Goal: Transaction & Acquisition: Purchase product/service

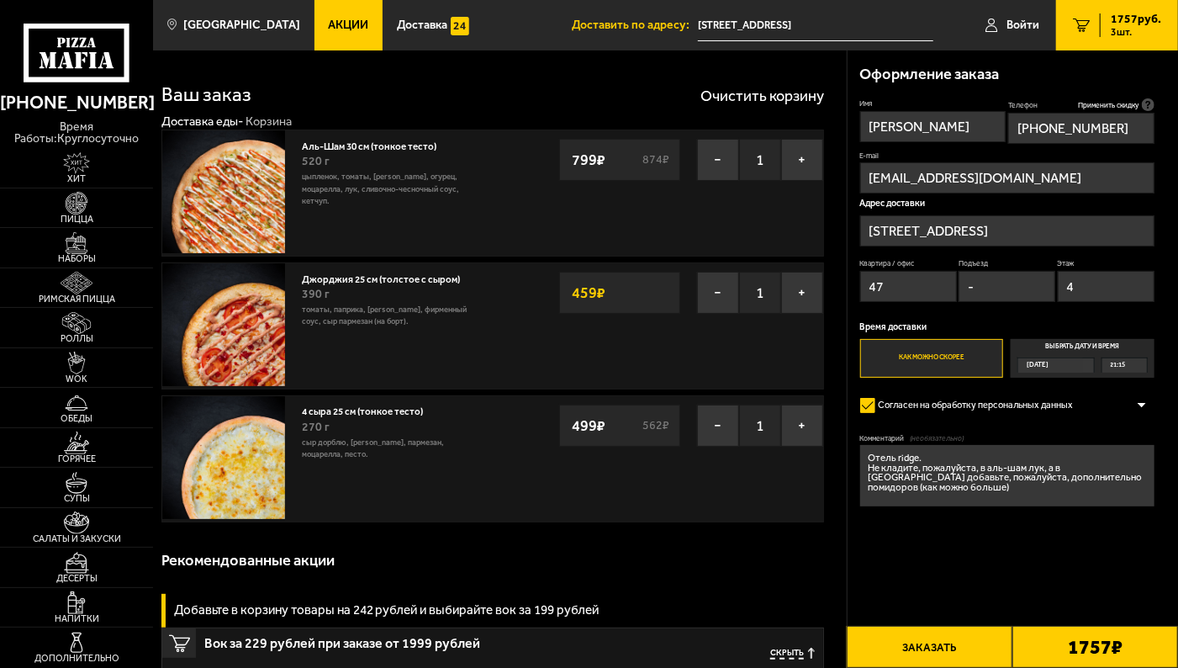
scroll to position [3, 0]
click at [245, 329] on img at bounding box center [223, 324] width 123 height 123
click at [719, 294] on button "−" at bounding box center [718, 293] width 42 height 42
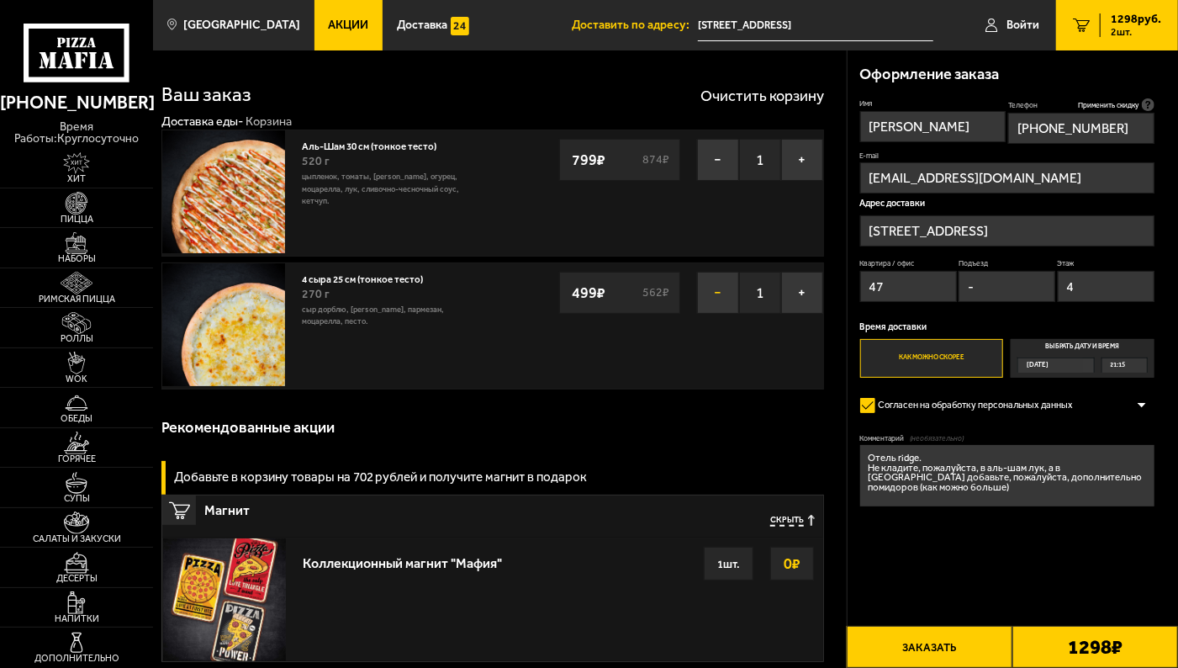
click at [721, 293] on button "−" at bounding box center [718, 293] width 42 height 42
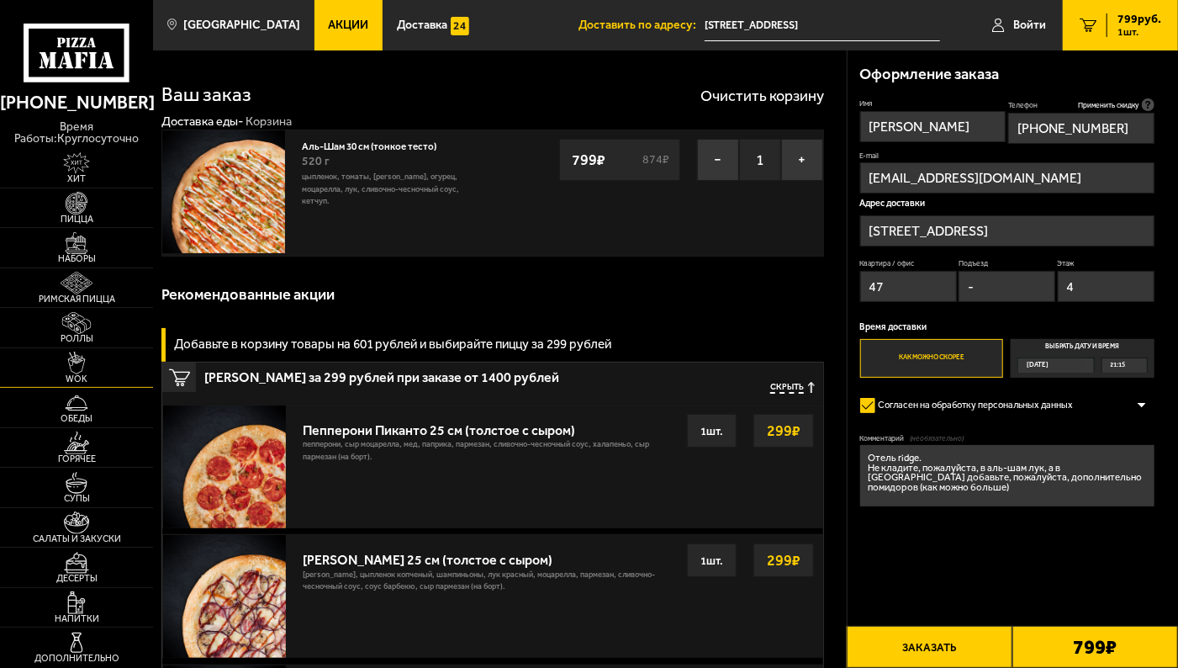
click at [78, 362] on img at bounding box center [76, 362] width 47 height 23
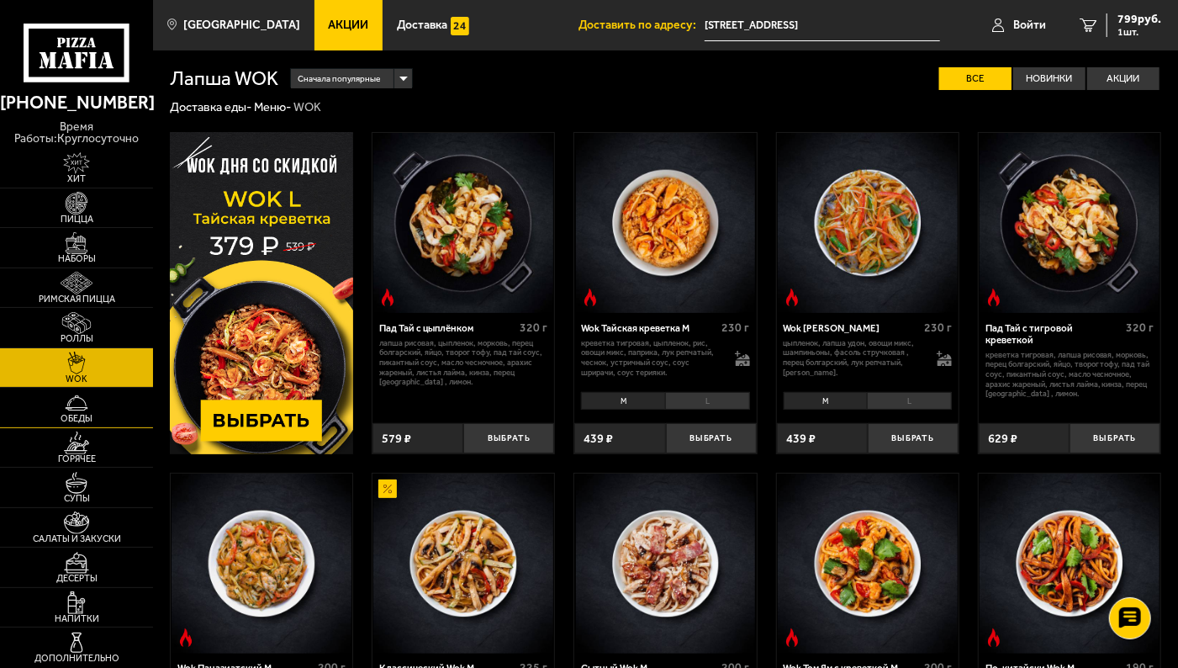
click at [86, 414] on span "Обеды" at bounding box center [76, 418] width 153 height 9
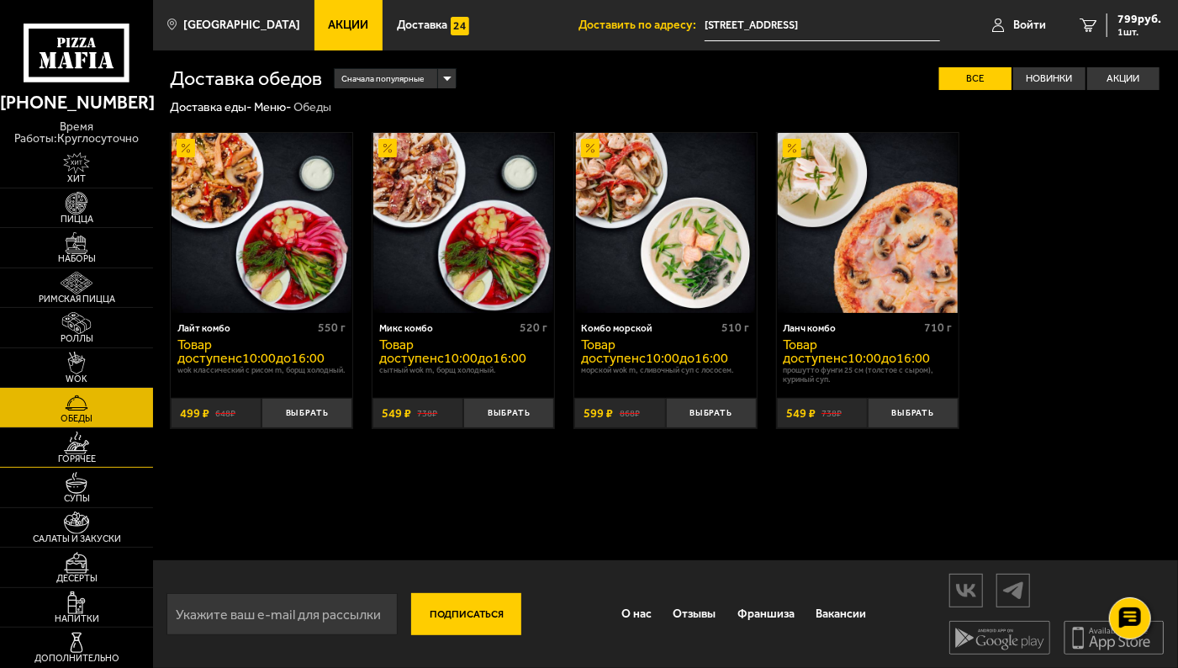
click at [82, 457] on span "Горячее" at bounding box center [76, 458] width 153 height 9
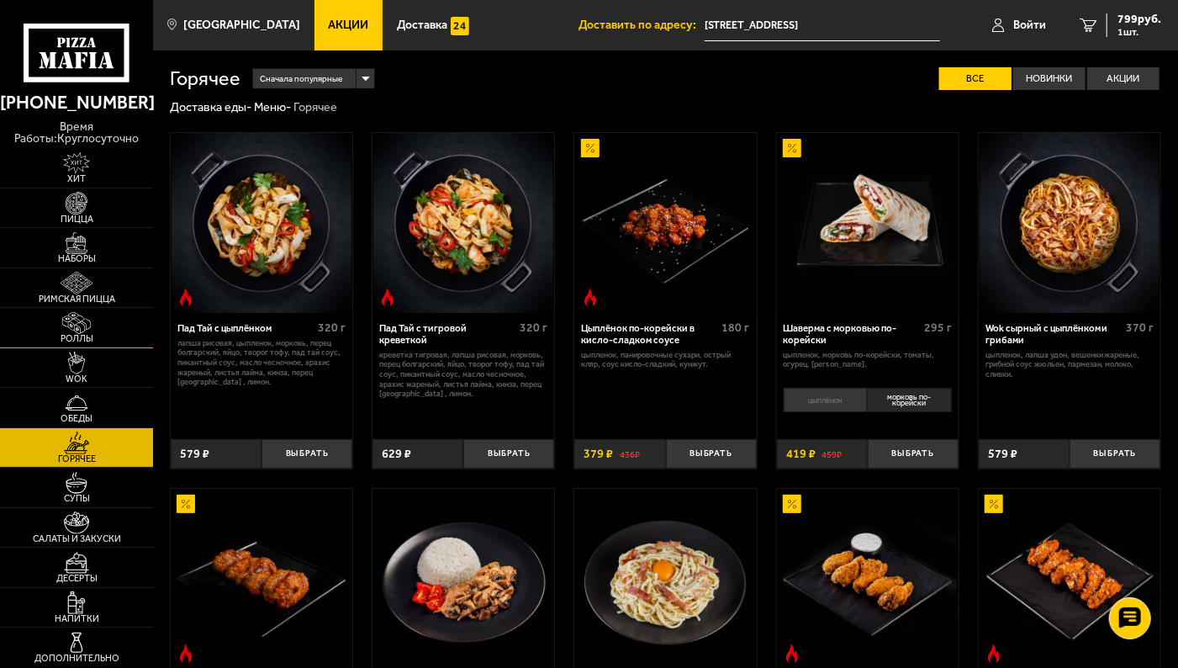
click at [82, 335] on span "Роллы" at bounding box center [76, 338] width 153 height 9
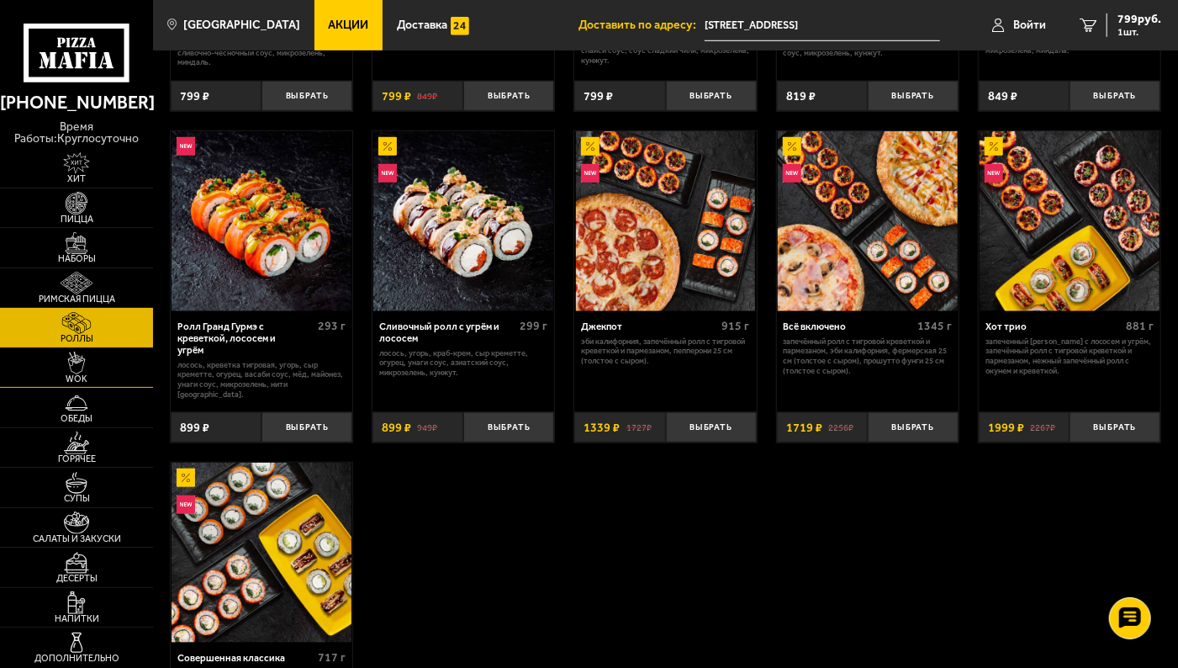
scroll to position [646, 0]
click at [84, 371] on img at bounding box center [76, 362] width 47 height 23
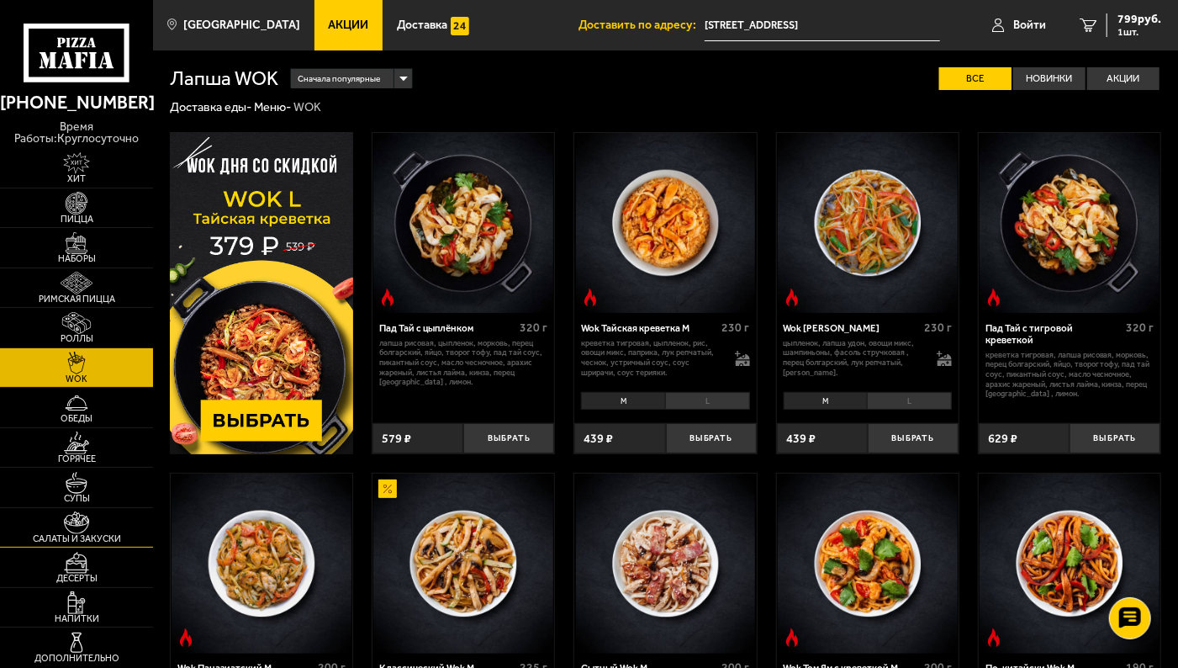
click at [87, 527] on img at bounding box center [76, 522] width 47 height 23
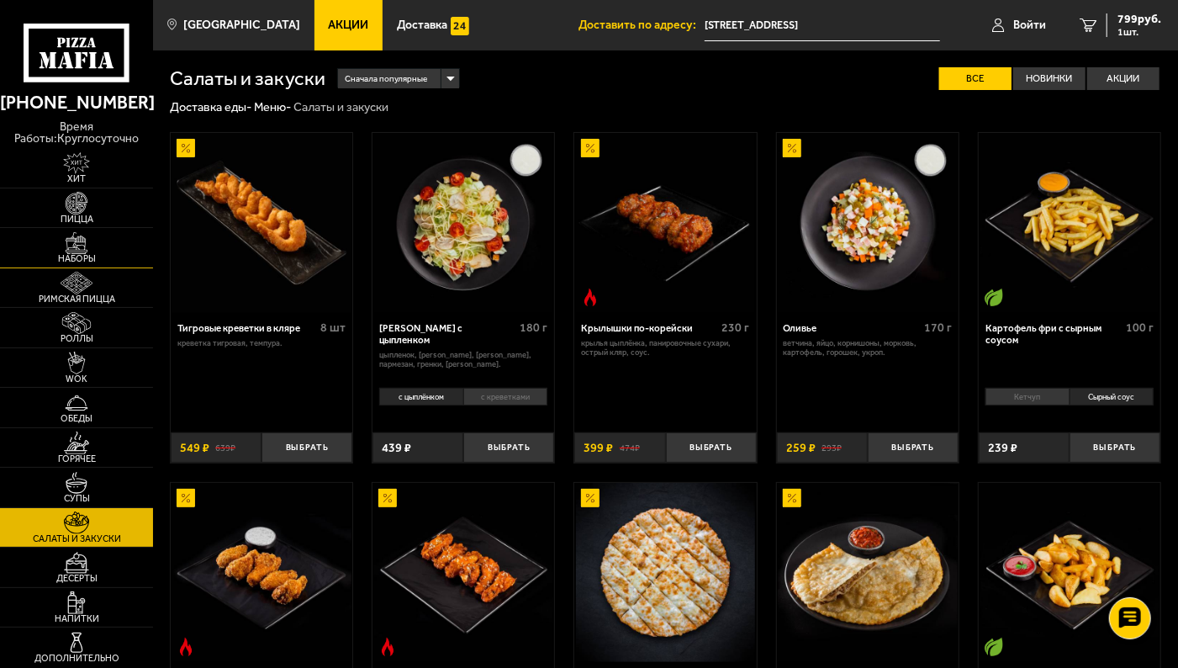
click at [82, 256] on span "Наборы" at bounding box center [76, 258] width 153 height 9
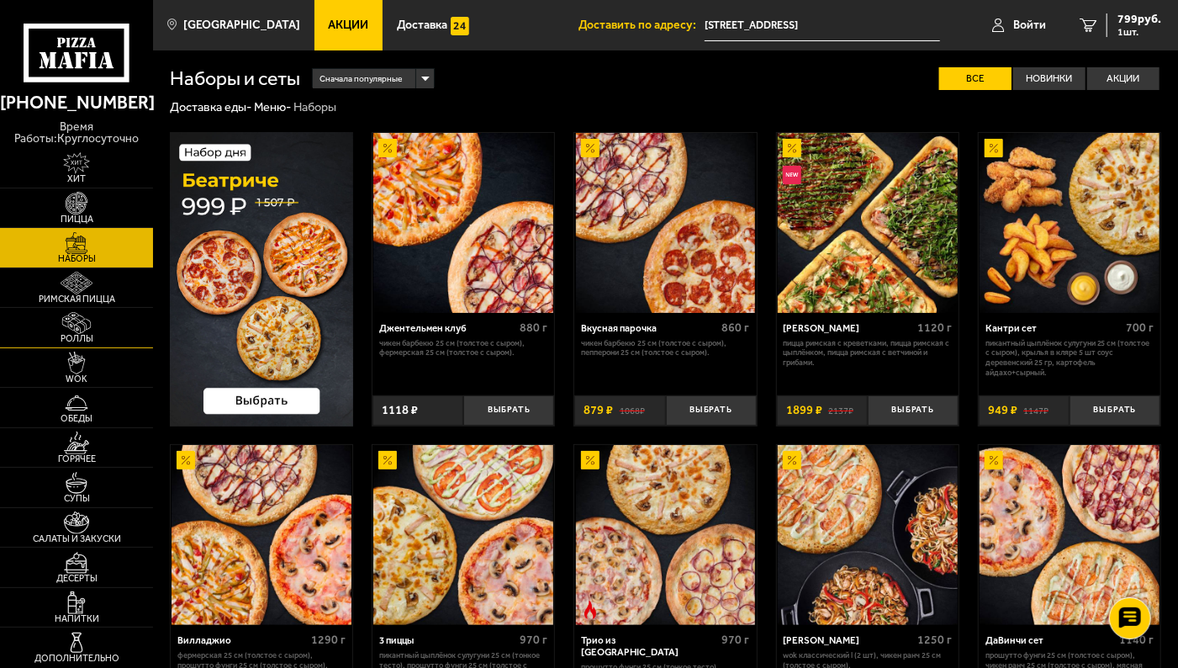
click at [73, 335] on span "Роллы" at bounding box center [76, 338] width 153 height 9
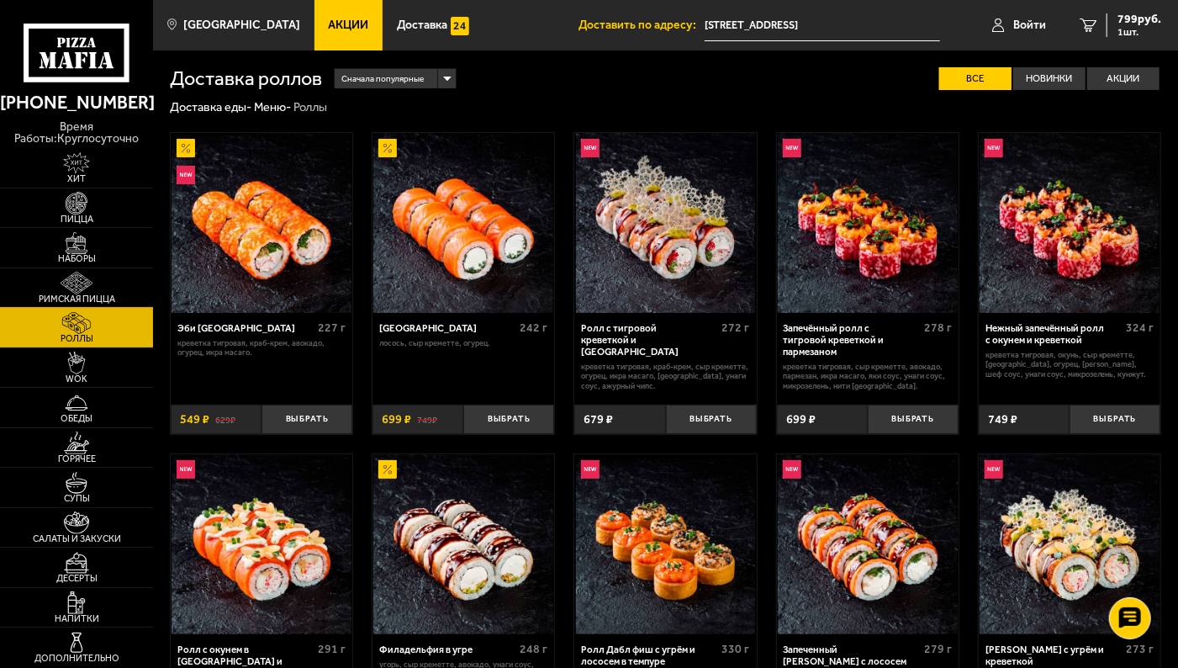
click at [92, 297] on span "Римская пицца" at bounding box center [76, 298] width 153 height 9
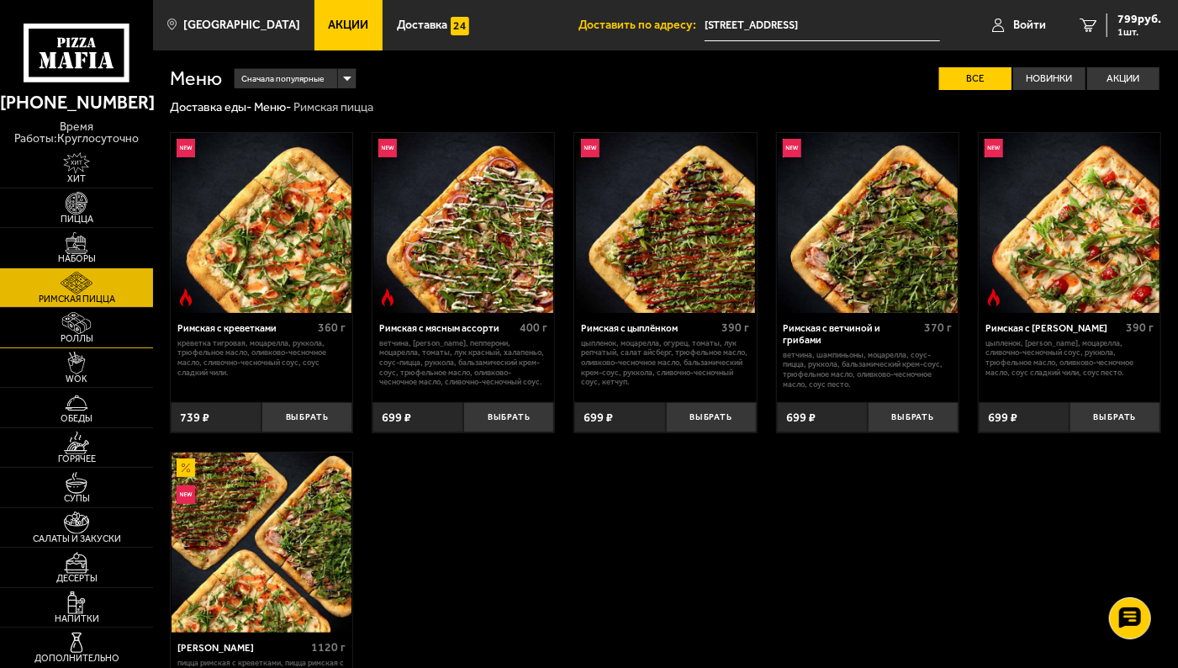
click at [91, 330] on img at bounding box center [76, 323] width 47 height 23
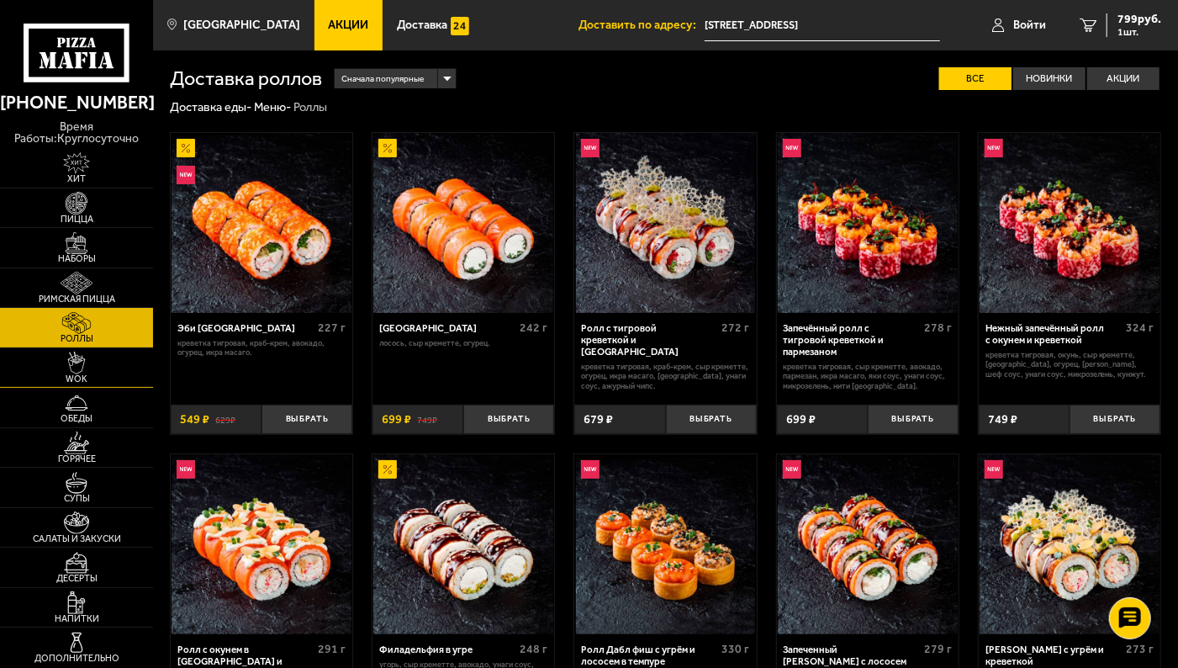
click at [80, 374] on span "WOK" at bounding box center [76, 378] width 153 height 9
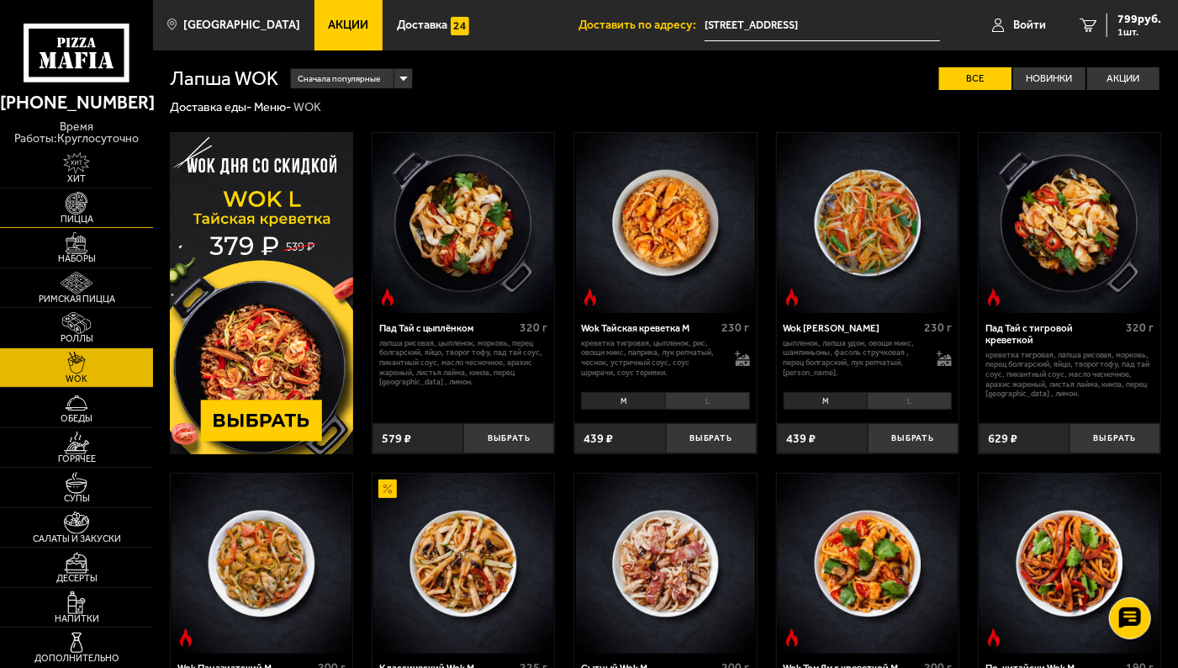
click at [81, 198] on img at bounding box center [76, 203] width 47 height 23
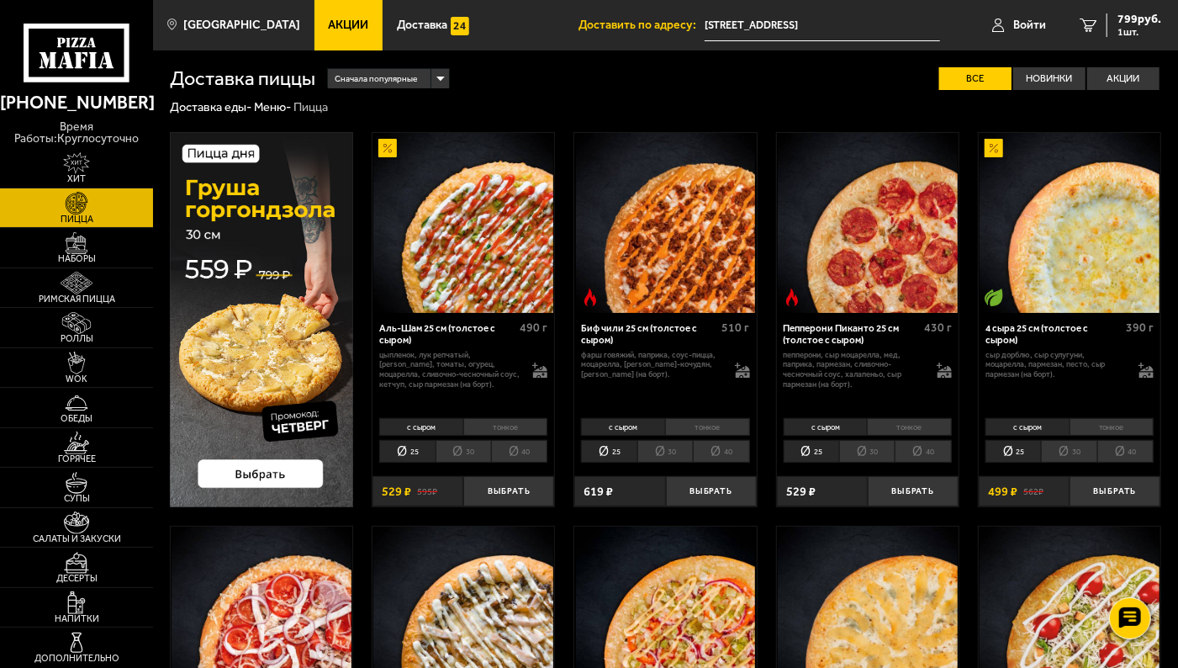
click at [407, 449] on li "25" at bounding box center [406, 451] width 55 height 23
click at [84, 240] on img at bounding box center [76, 243] width 47 height 23
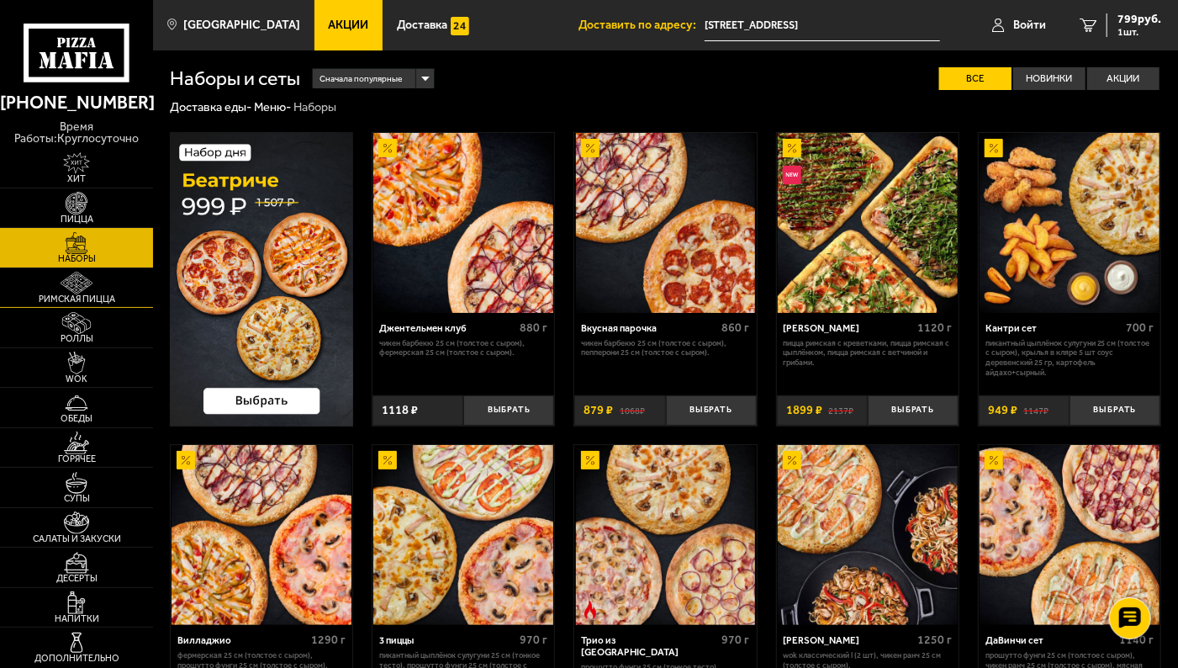
click at [77, 303] on span "Римская пицца" at bounding box center [76, 298] width 153 height 9
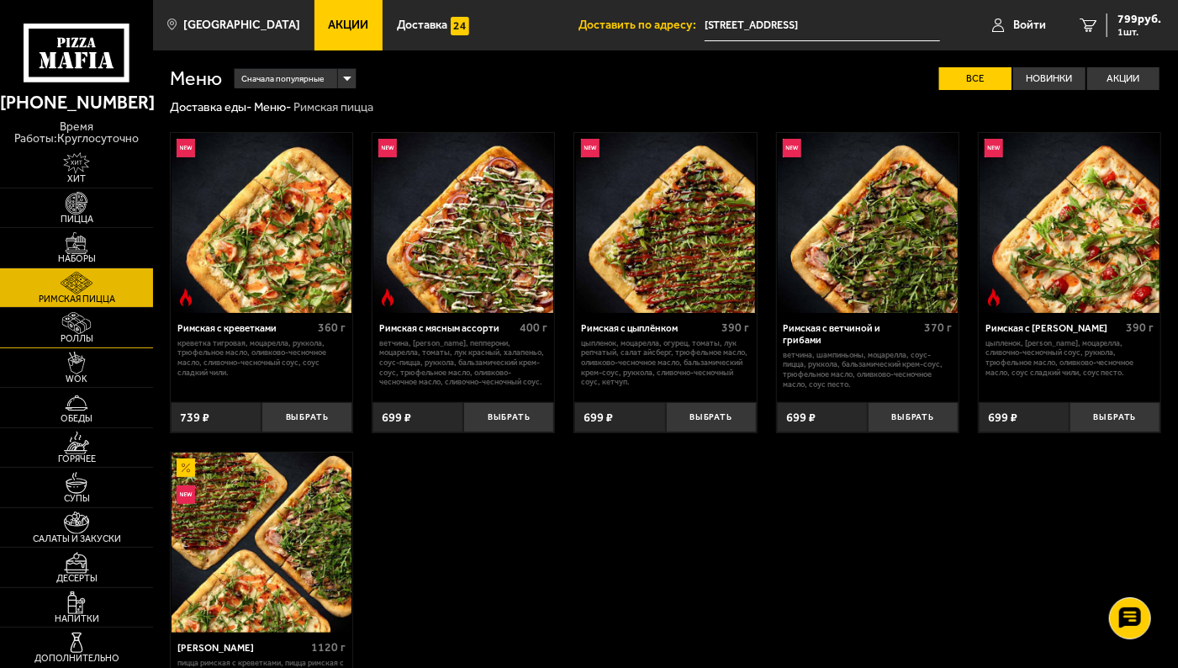
click at [79, 329] on img at bounding box center [76, 323] width 47 height 23
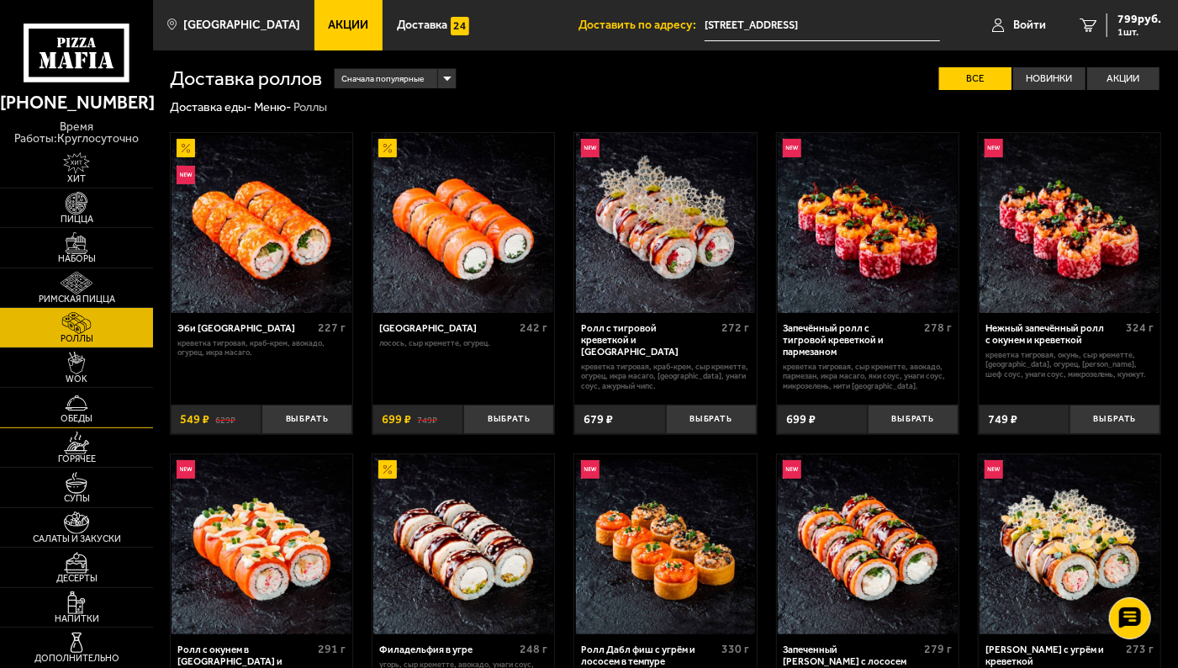
click at [81, 406] on img at bounding box center [76, 403] width 47 height 23
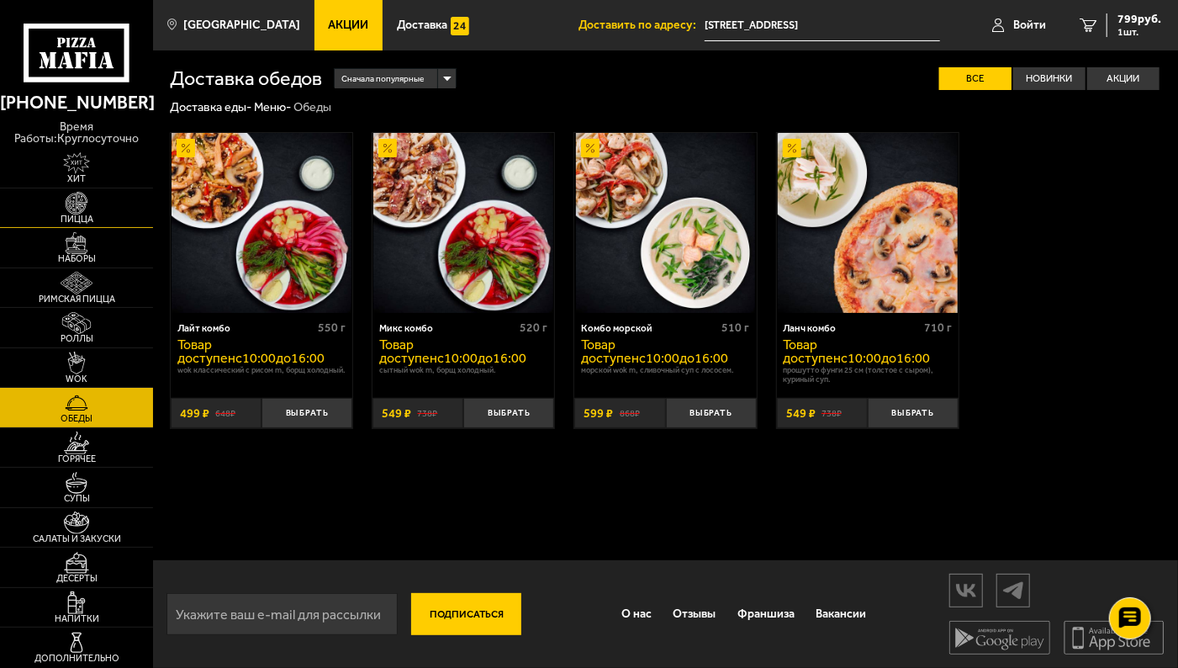
click at [86, 214] on span "Пицца" at bounding box center [76, 218] width 153 height 9
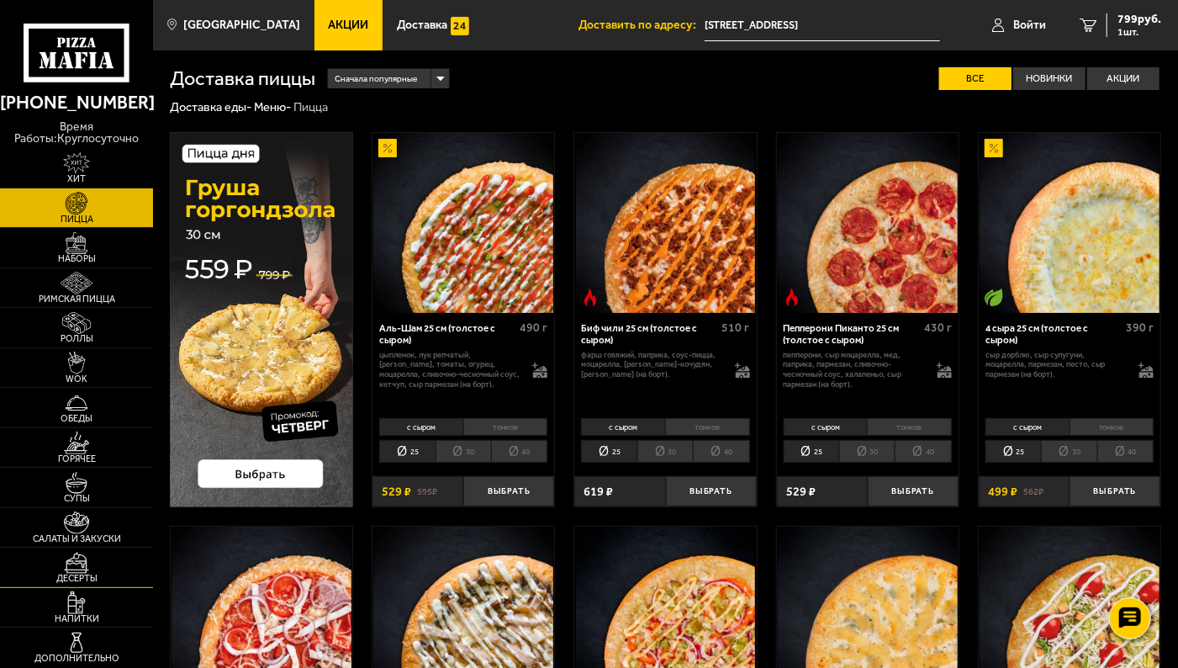
click at [85, 568] on img at bounding box center [76, 563] width 47 height 23
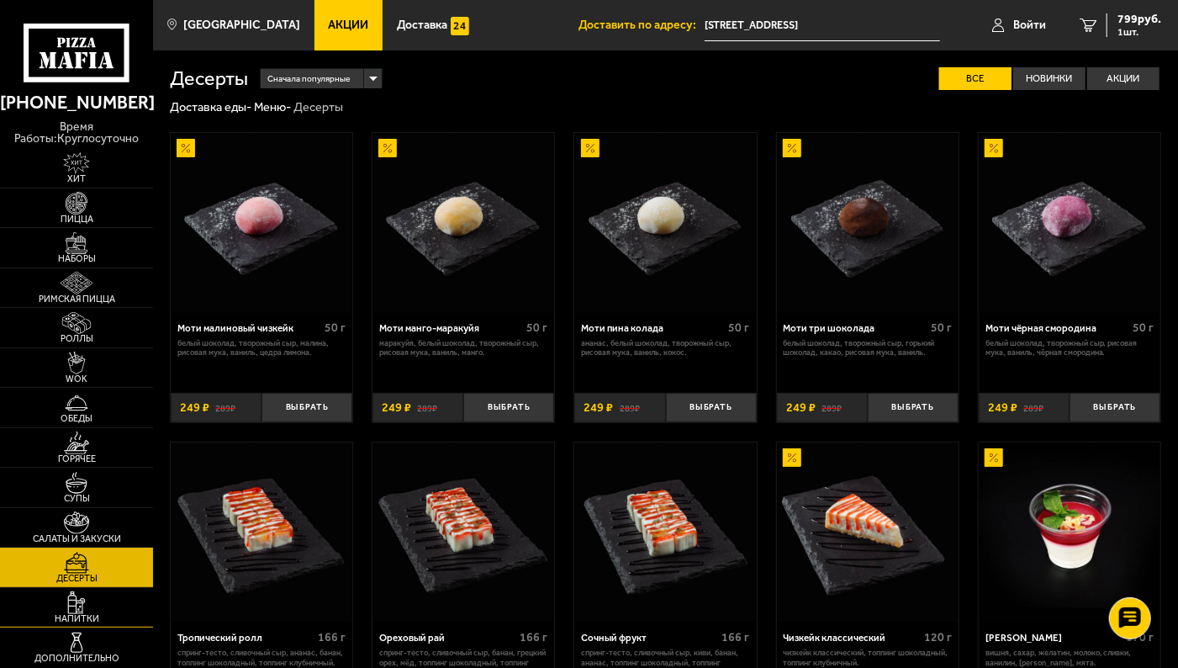
click at [72, 610] on img at bounding box center [76, 602] width 47 height 23
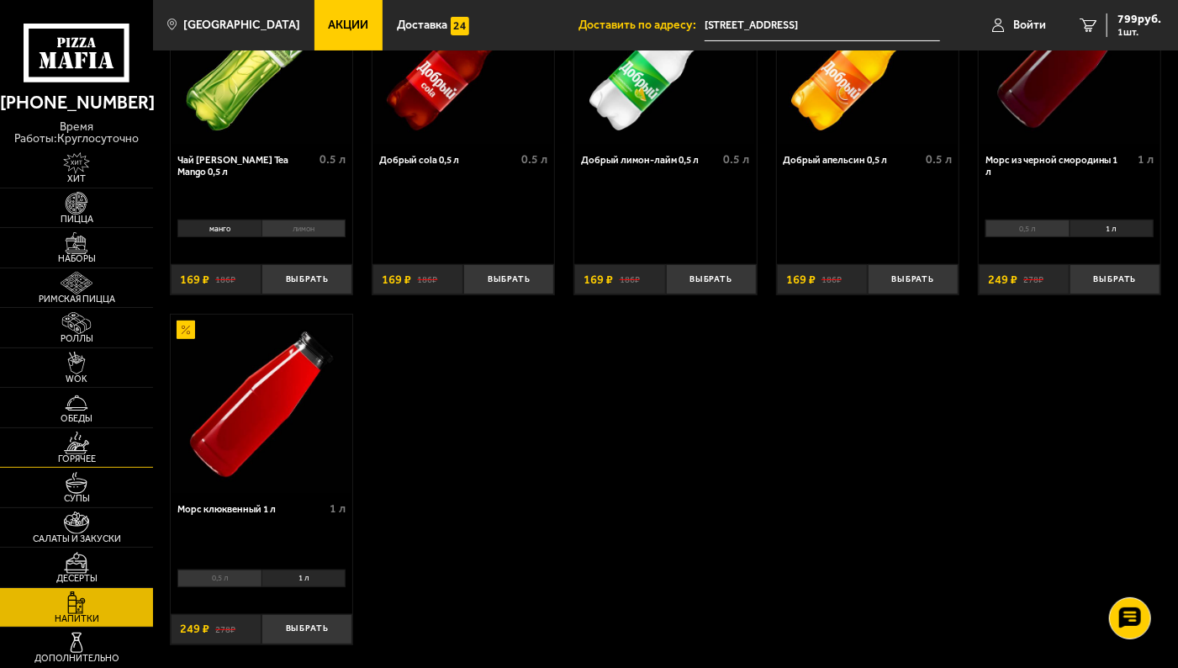
scroll to position [295, 0]
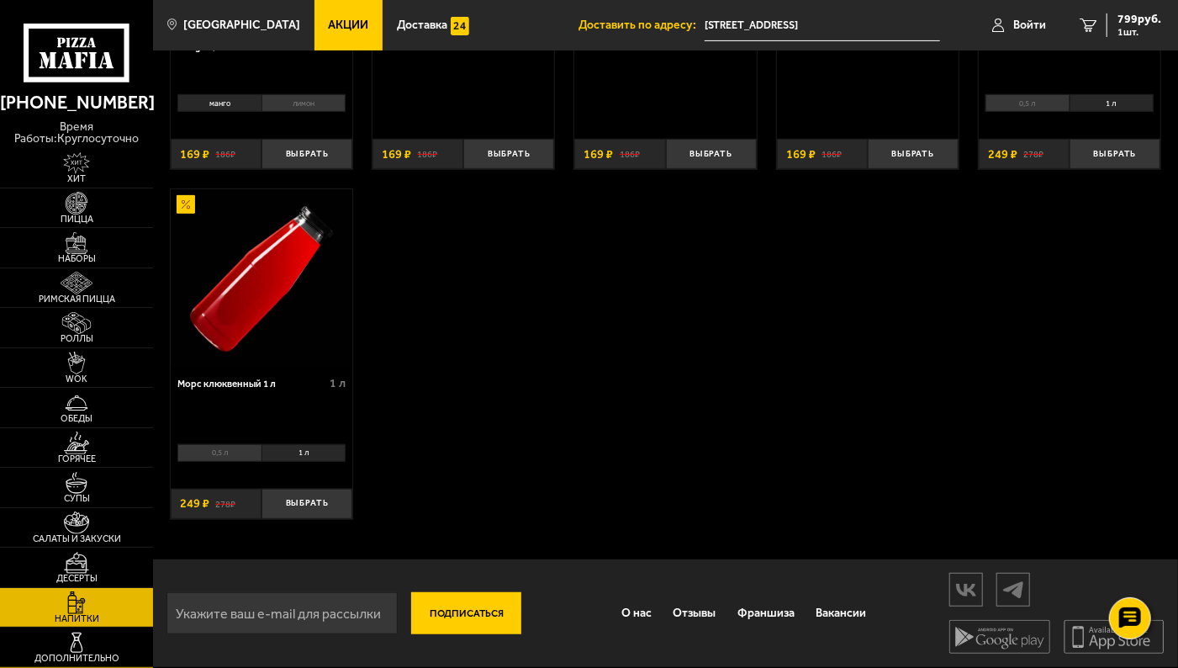
click at [83, 635] on img at bounding box center [76, 642] width 47 height 23
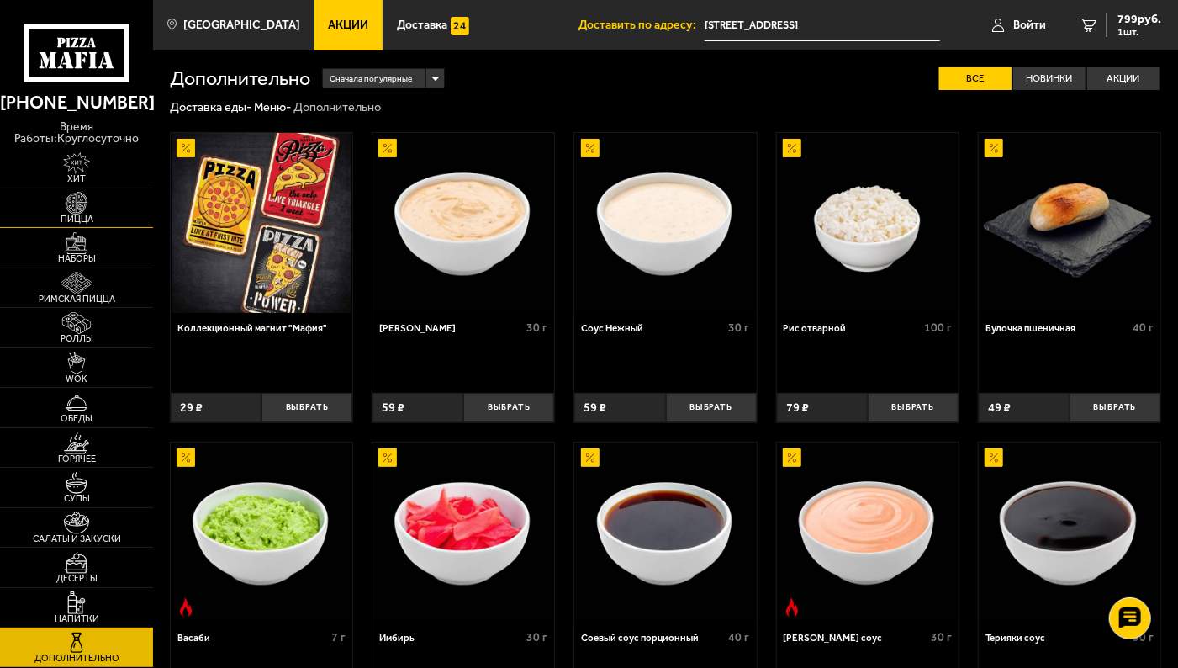
click at [87, 213] on img at bounding box center [76, 203] width 47 height 23
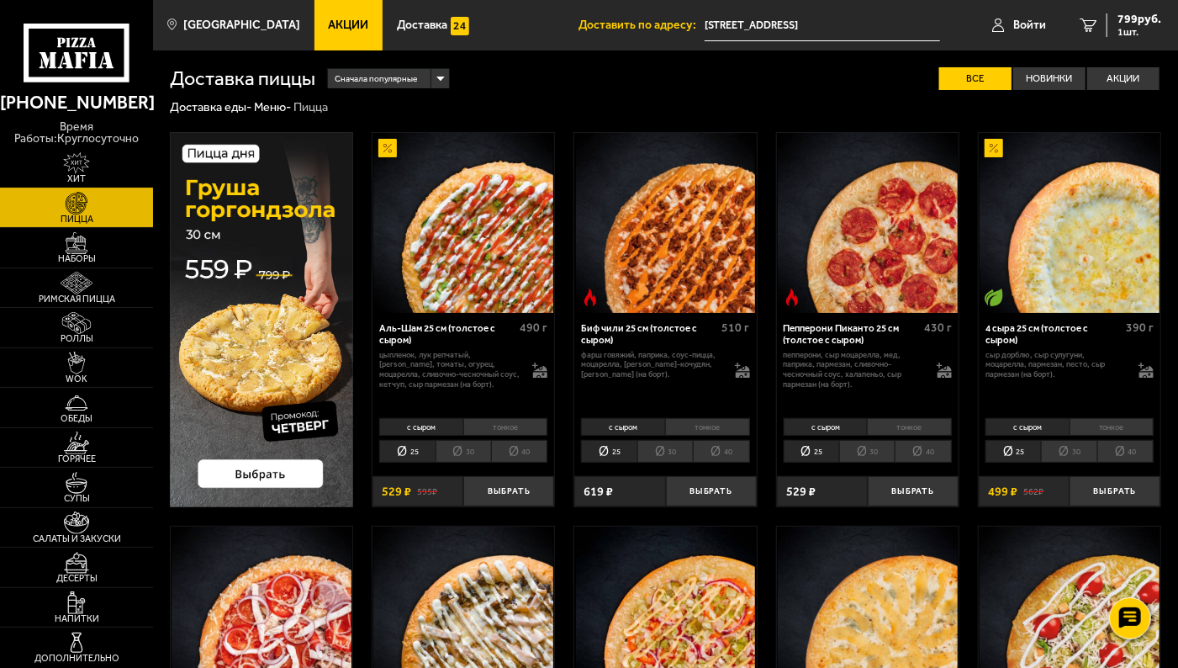
click at [84, 164] on img at bounding box center [76, 163] width 47 height 23
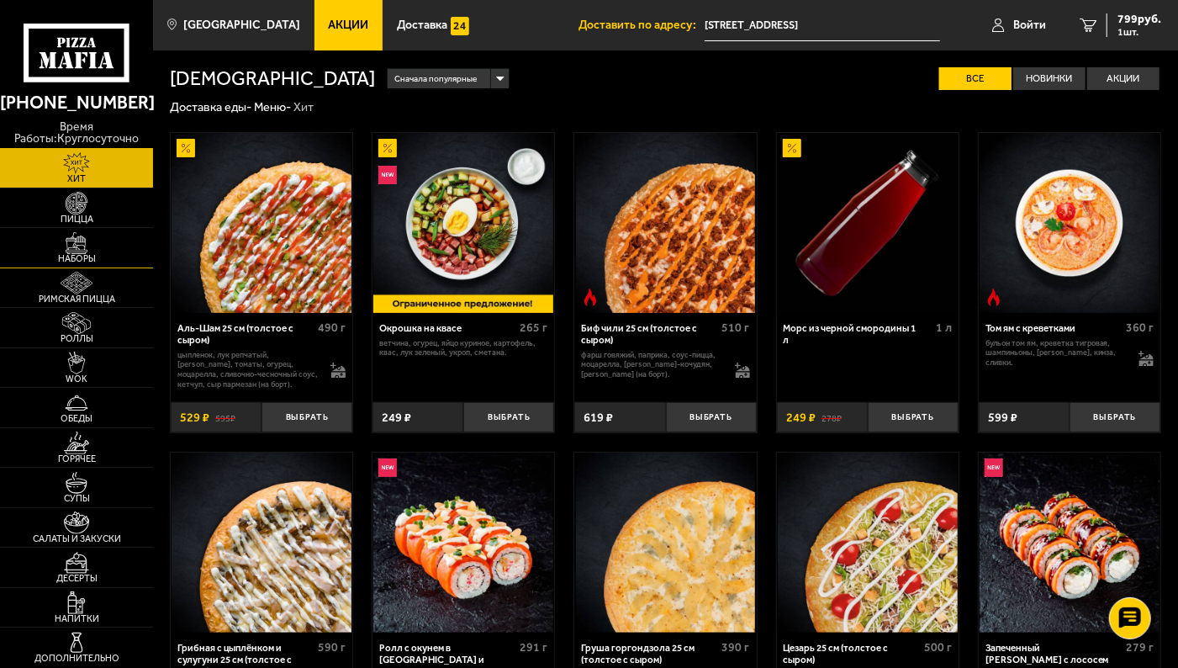
click at [98, 247] on img at bounding box center [76, 243] width 47 height 23
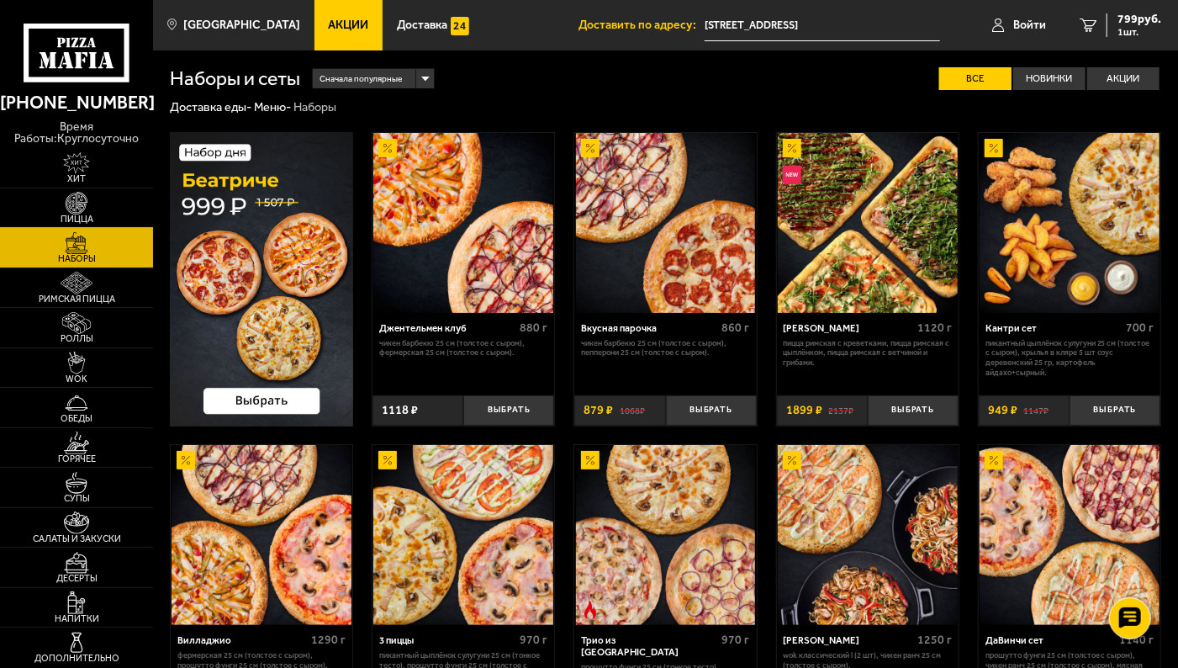
click at [98, 208] on img at bounding box center [76, 203] width 47 height 23
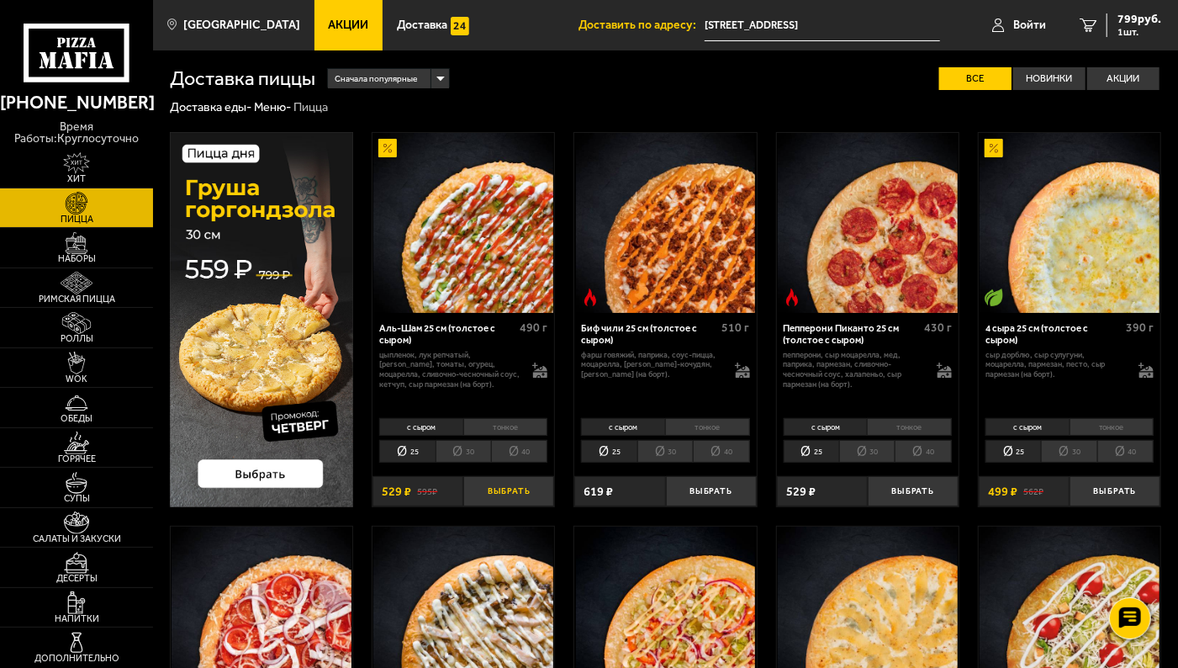
click at [510, 494] on button "Выбрать" at bounding box center [508, 491] width 91 height 30
click at [1126, 32] on span "2 шт." at bounding box center [1136, 32] width 50 height 10
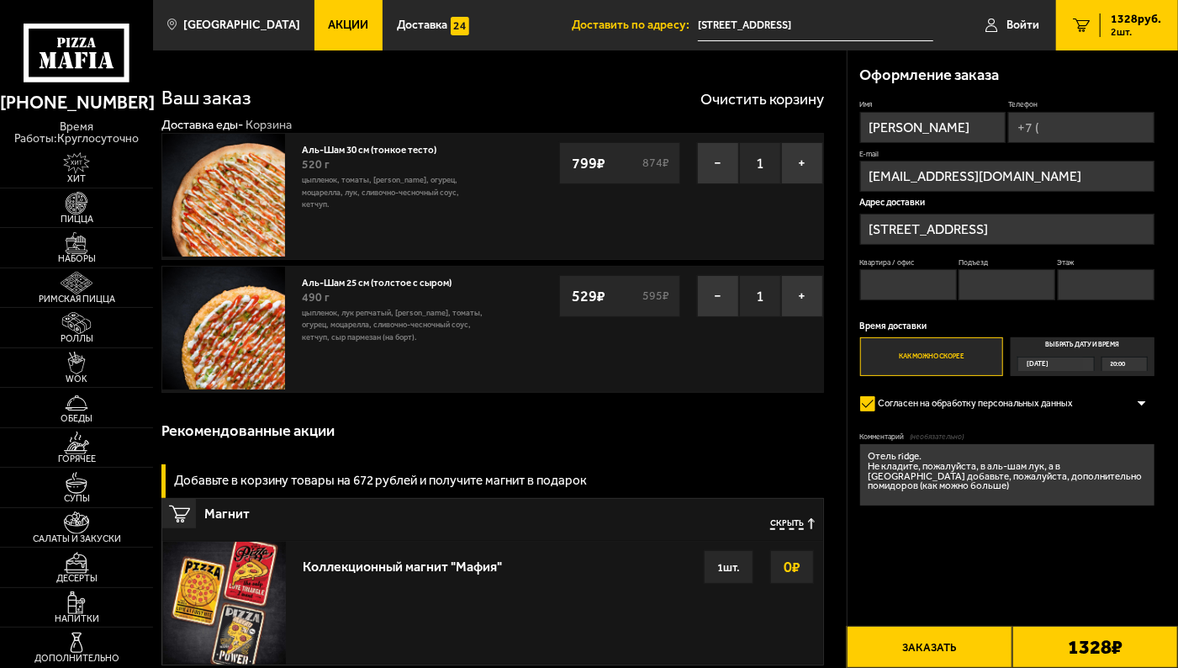
click at [1090, 138] on input "Телефон" at bounding box center [1081, 127] width 146 height 31
click at [716, 299] on button "−" at bounding box center [718, 296] width 42 height 42
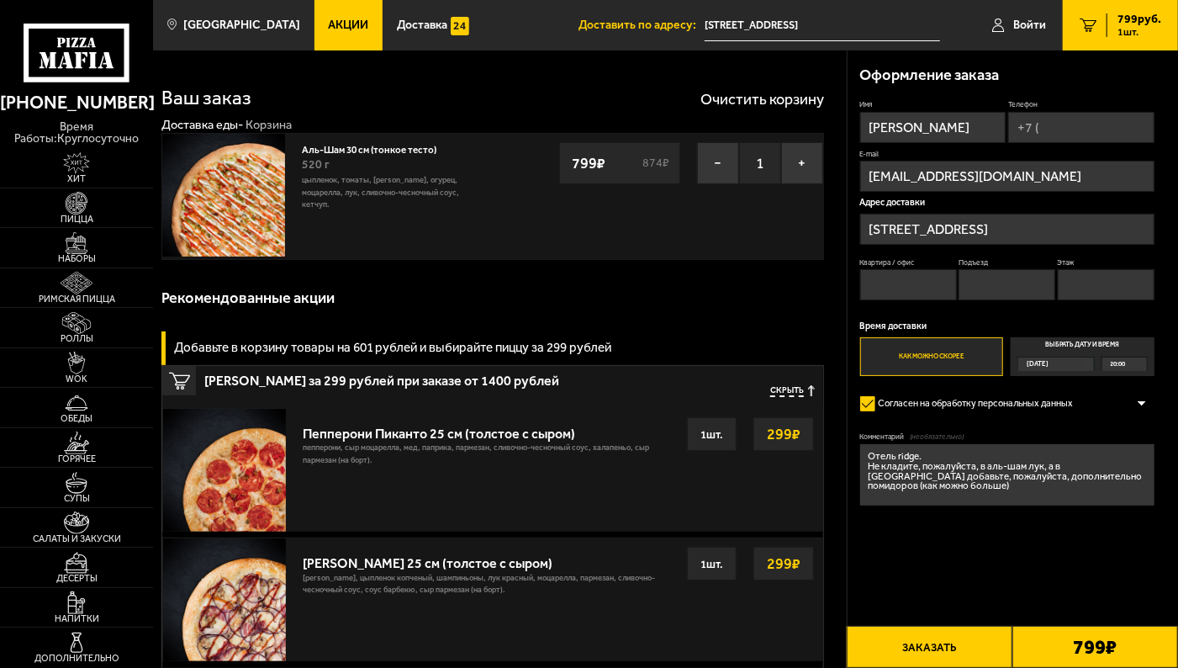
click at [1043, 468] on textarea "Отель ridge. Не кладите, пожалуйста, в аль-шам лук, а в [GEOGRAPHIC_DATA] добав…" at bounding box center [1007, 474] width 294 height 61
drag, startPoint x: 1043, startPoint y: 468, endPoint x: 1040, endPoint y: 494, distance: 26.2
click at [1040, 494] on textarea "Отель ridge. Не кладите, пожалуйста, в аль-шам лук, а в [GEOGRAPHIC_DATA] добав…" at bounding box center [1007, 474] width 294 height 61
type textarea "Отель ridge. Не кладите, пожалуйста, в аль-шам лук"
click at [933, 648] on button "Заказать" at bounding box center [930, 647] width 166 height 42
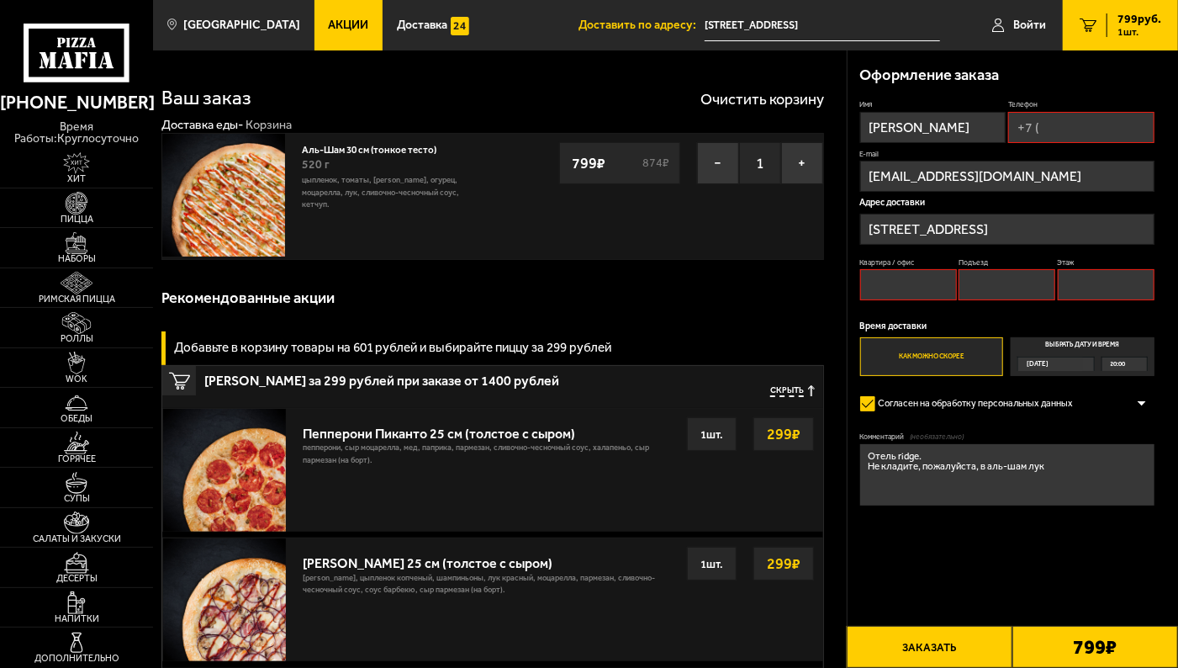
click at [1043, 127] on input "Телефон" at bounding box center [1081, 127] width 146 height 31
type input "[PHONE_NUMBER]"
type input "Вход между аптекой и цветами, 4 этаж на лифте, один по лестнице до упора."
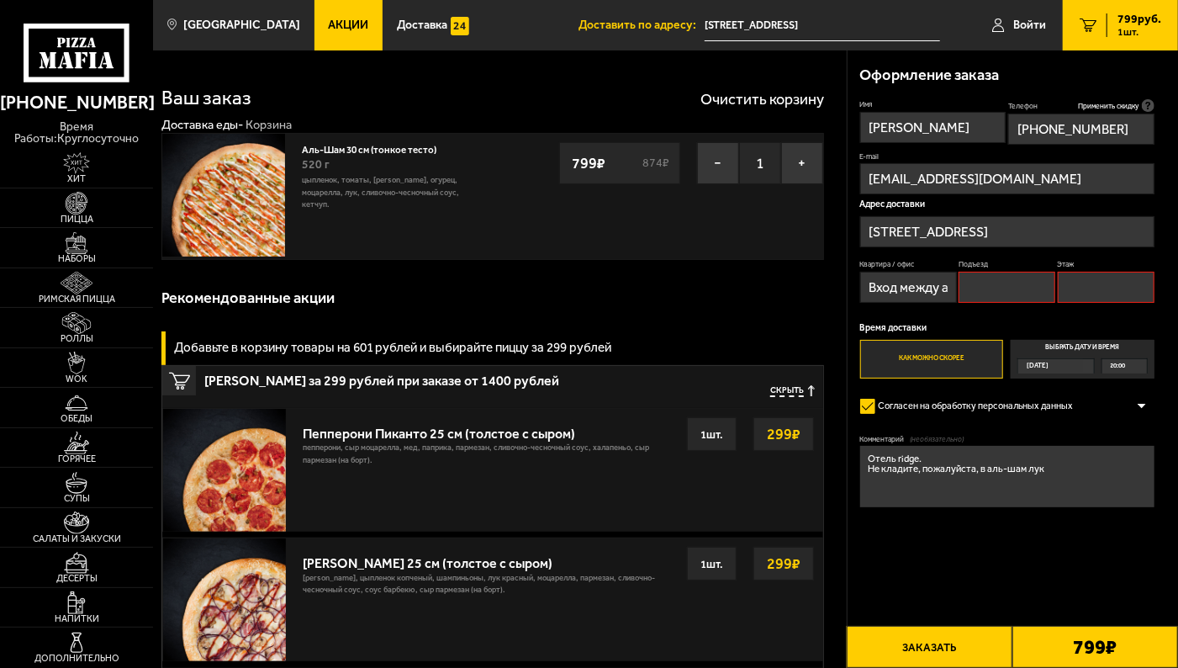
type input "[PHONE_NUMBER]"
click at [932, 291] on input "Вход между аптекой и цветами, 4 этаж на лифте, один по лестнице до упора." at bounding box center [908, 287] width 97 height 31
drag, startPoint x: 864, startPoint y: 289, endPoint x: 1154, endPoint y: 304, distance: 290.4
click at [1154, 304] on div "Квартира / офис Вход между аптекой и цветами, 4 этаж на лифте, один по лестнице…" at bounding box center [1007, 284] width 294 height 50
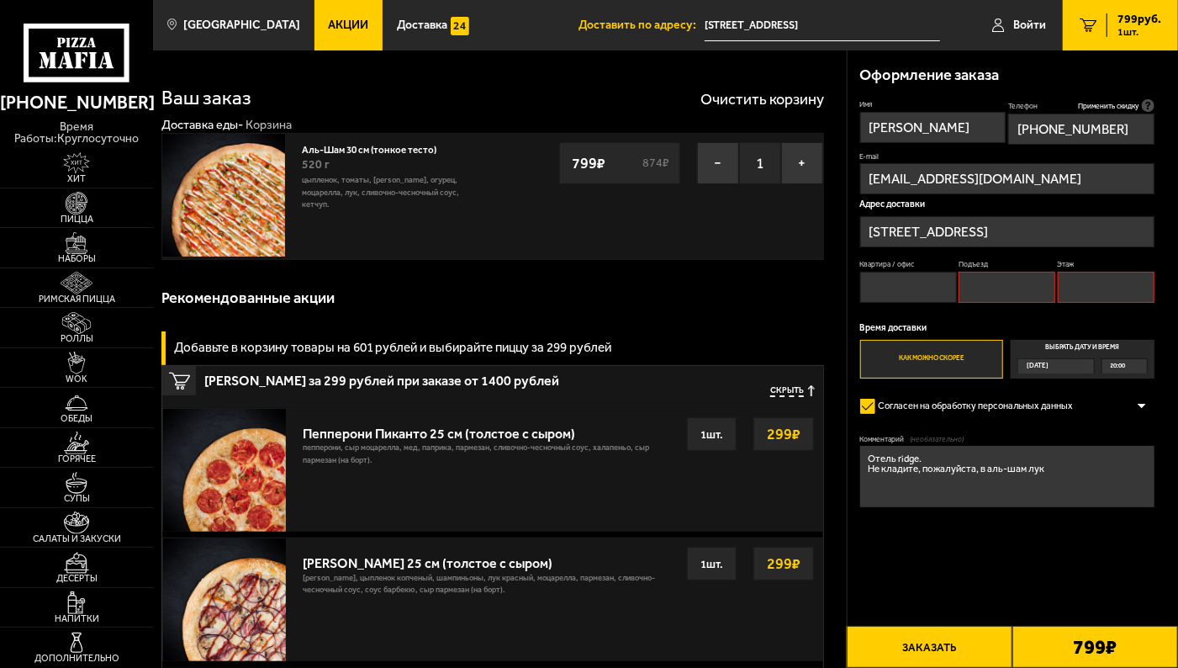
scroll to position [0, 0]
type input "47"
click at [1002, 276] on input "Подъезд" at bounding box center [1007, 287] width 97 height 31
type input "-"
click at [1092, 283] on input "Этаж" at bounding box center [1106, 287] width 97 height 31
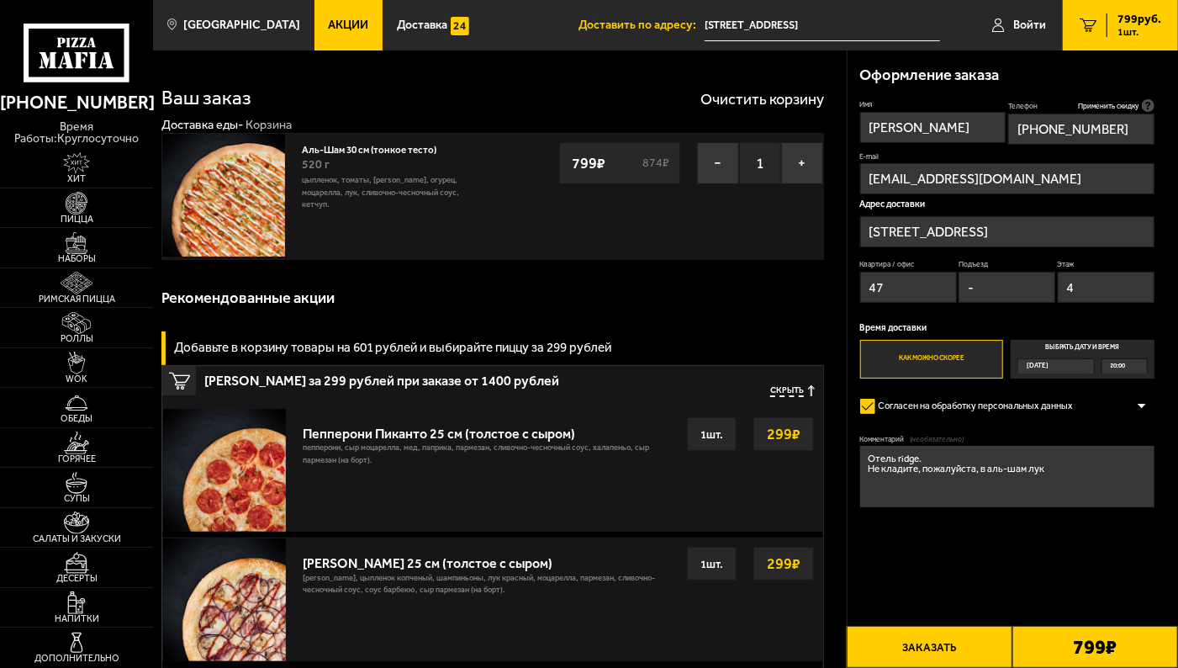
type input "4"
click at [969, 649] on button "Заказать" at bounding box center [930, 647] width 166 height 42
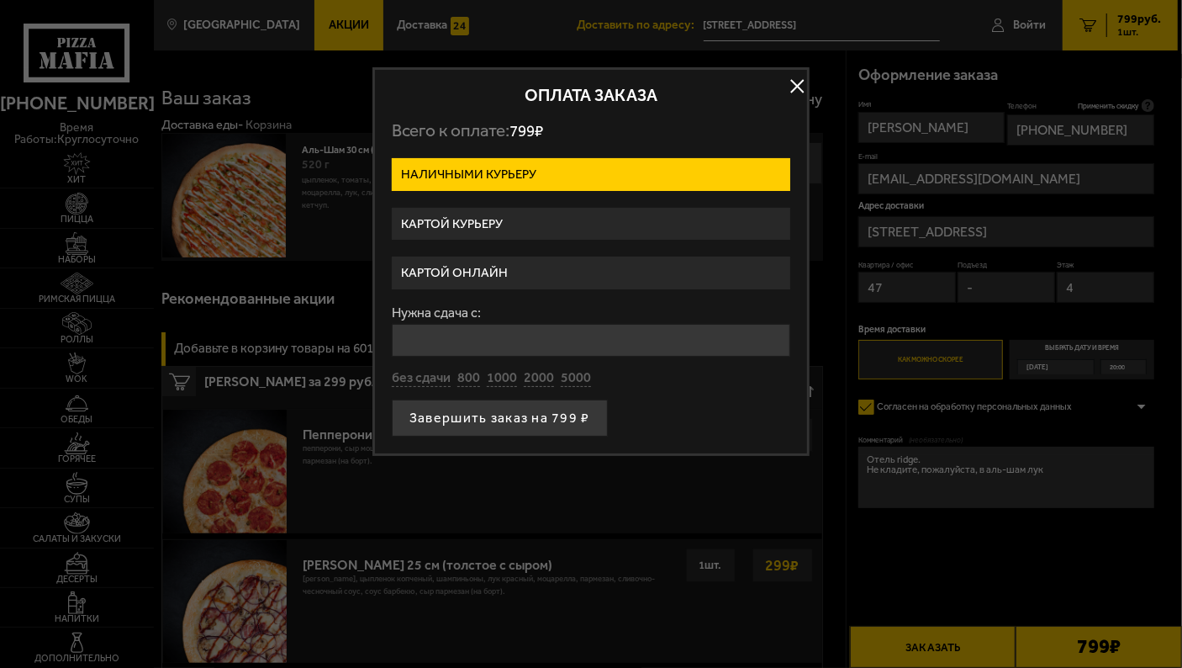
click at [493, 220] on label "Картой курьеру" at bounding box center [591, 224] width 399 height 33
click at [0, 0] on input "Картой курьеру" at bounding box center [0, 0] width 0 height 0
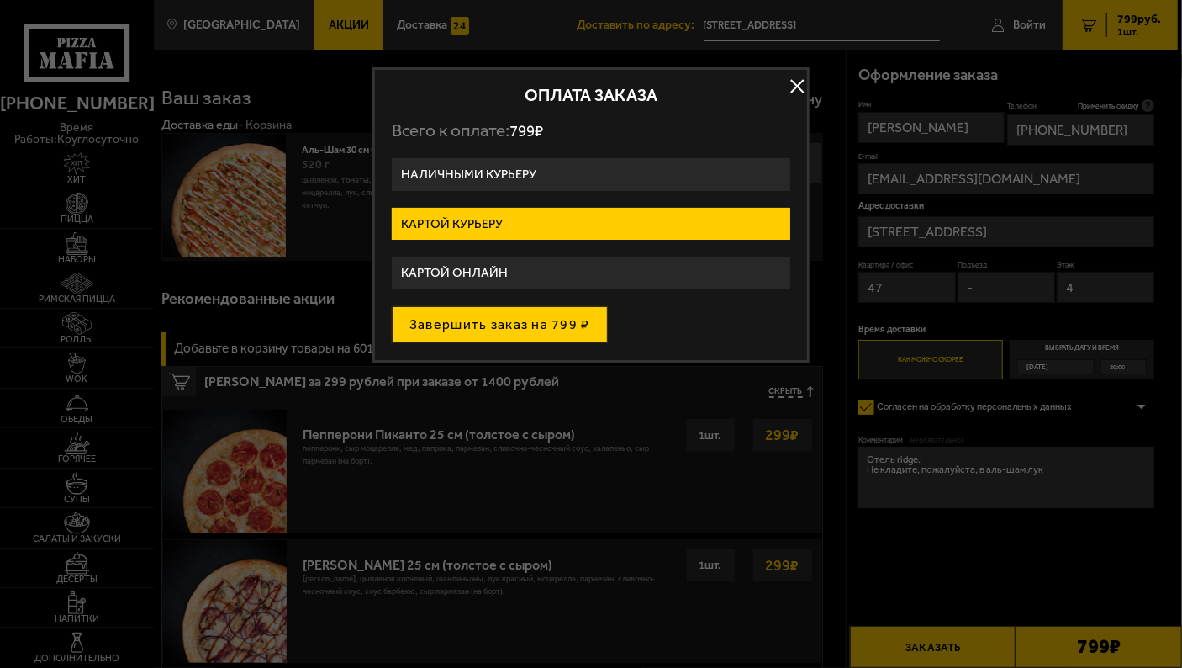
click at [530, 330] on button "Завершить заказ на 799 ₽" at bounding box center [500, 324] width 216 height 37
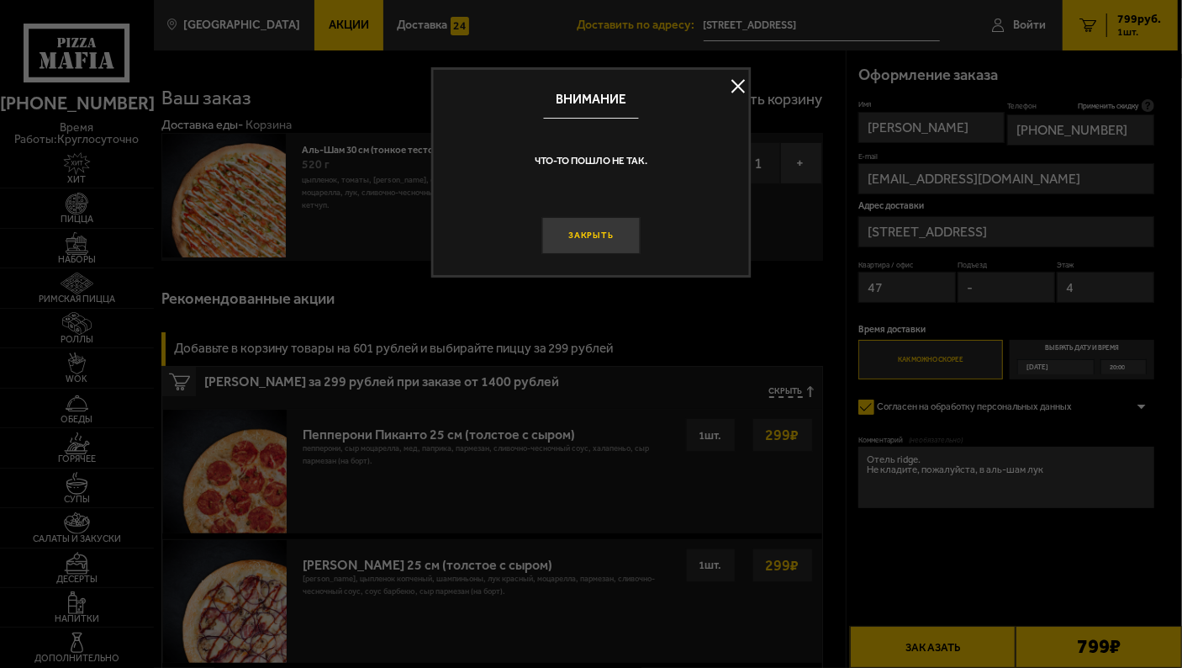
click at [594, 247] on button "Закрыть" at bounding box center [590, 235] width 98 height 37
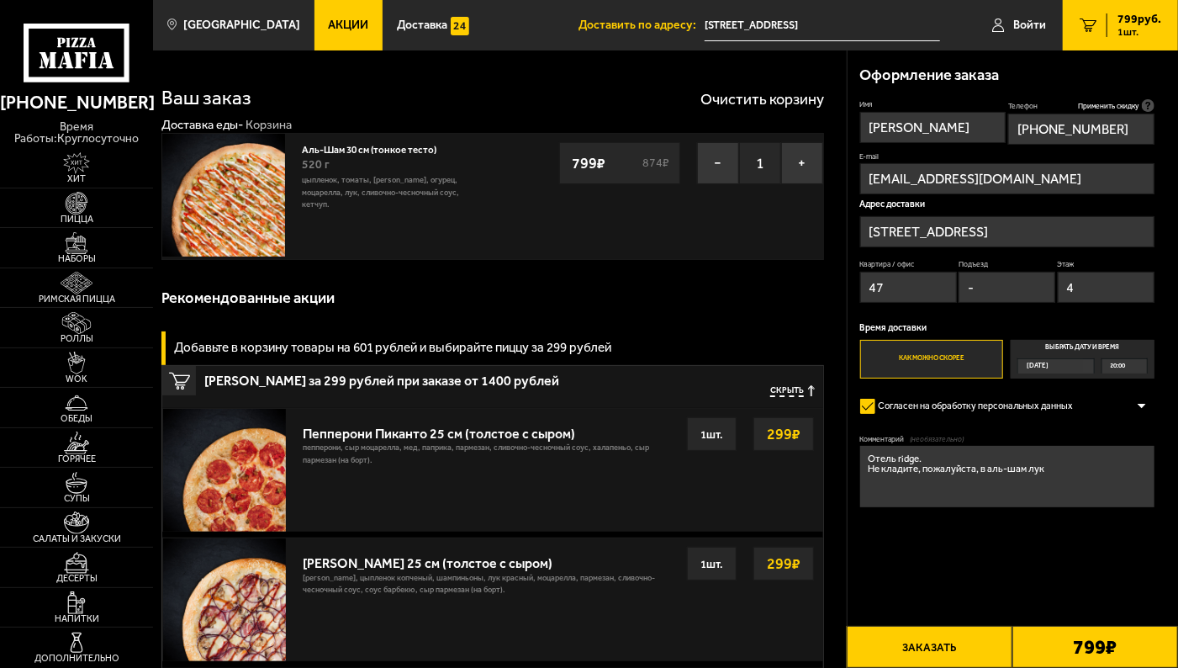
click at [946, 624] on div "Оформление заказа Имя [PERSON_NAME] Телефон Применить скидку Вы будете зарегист…" at bounding box center [1012, 522] width 331 height 944
click at [918, 646] on button "Заказать" at bounding box center [930, 647] width 166 height 42
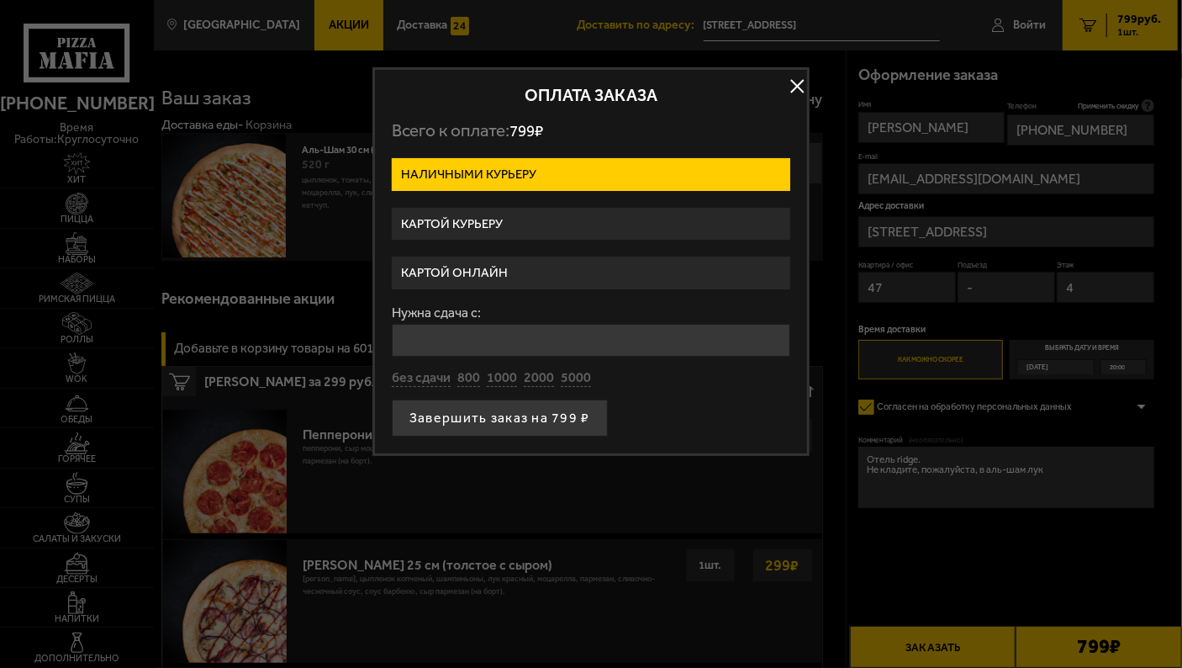
click at [491, 263] on label "Картой онлайн" at bounding box center [591, 272] width 399 height 33
click at [0, 0] on input "Картой онлайн" at bounding box center [0, 0] width 0 height 0
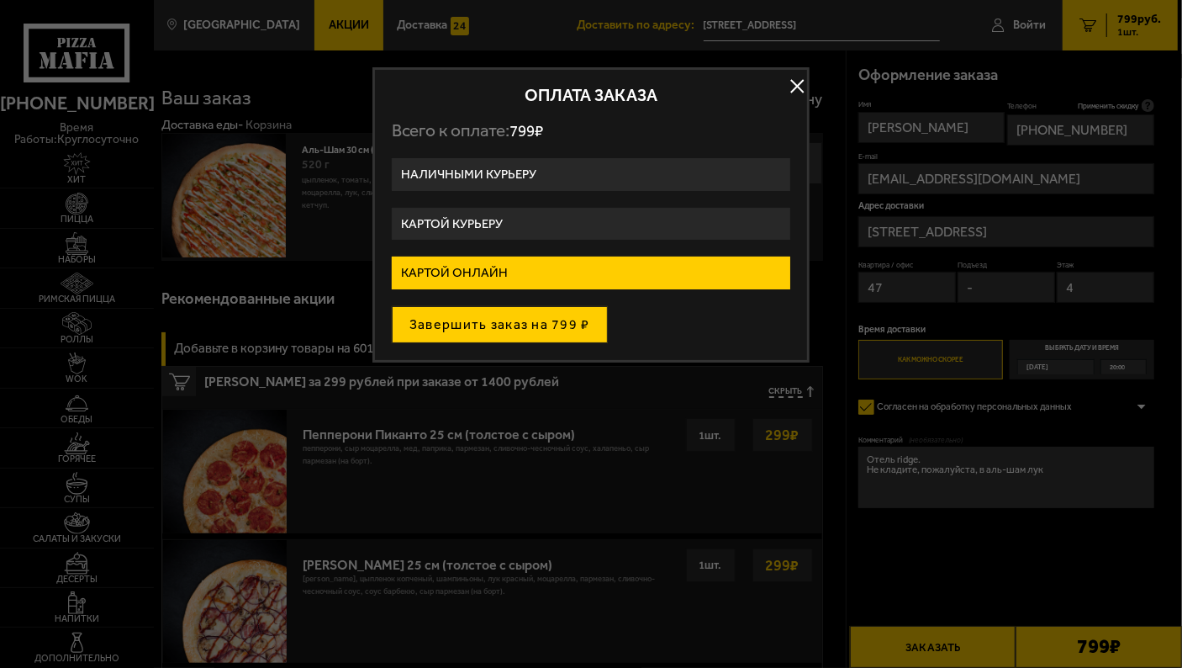
click at [478, 332] on button "Завершить заказ на 799 ₽" at bounding box center [500, 324] width 216 height 37
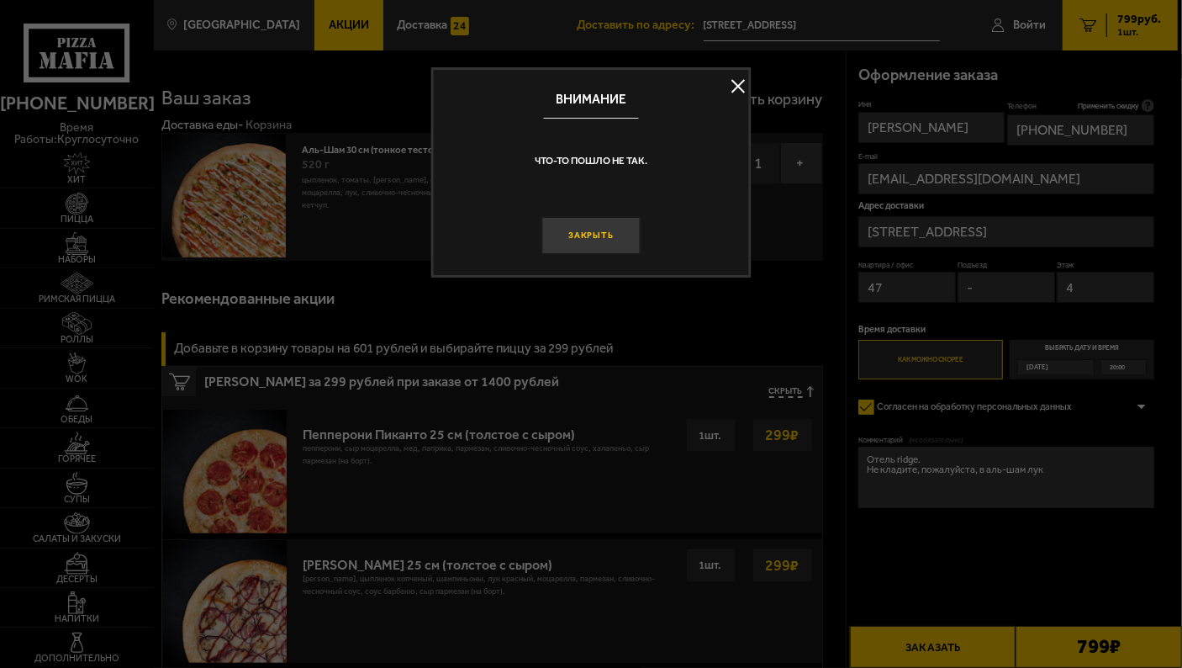
click at [600, 242] on button "Закрыть" at bounding box center [590, 235] width 98 height 37
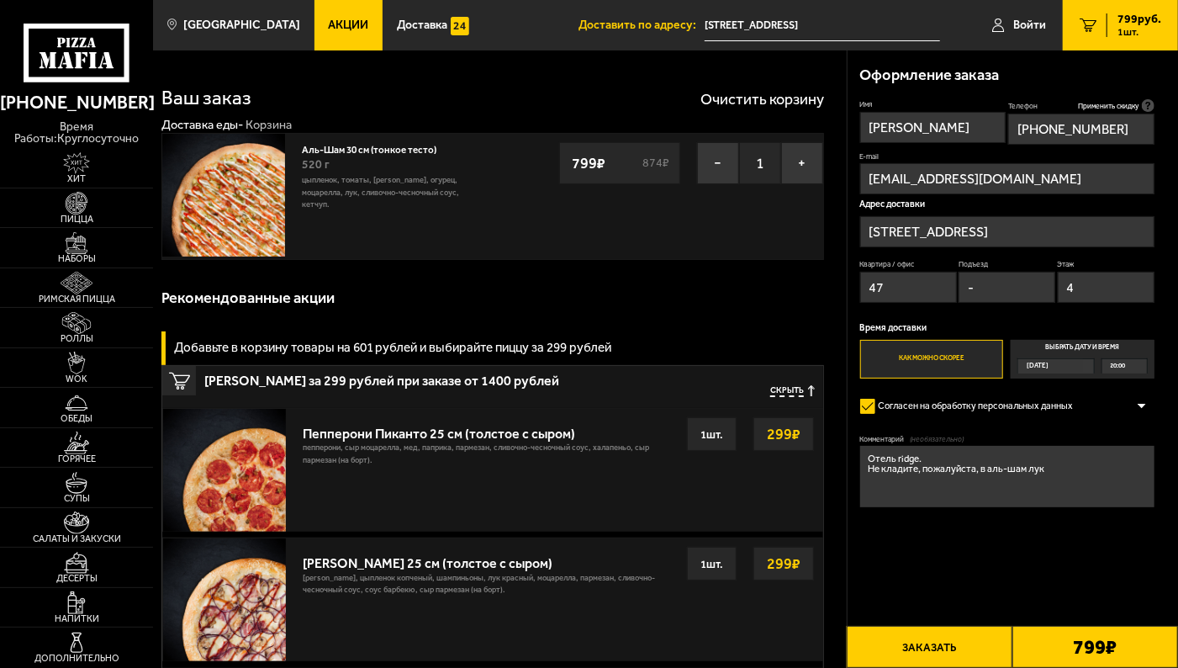
click at [927, 647] on button "Заказать" at bounding box center [930, 647] width 166 height 42
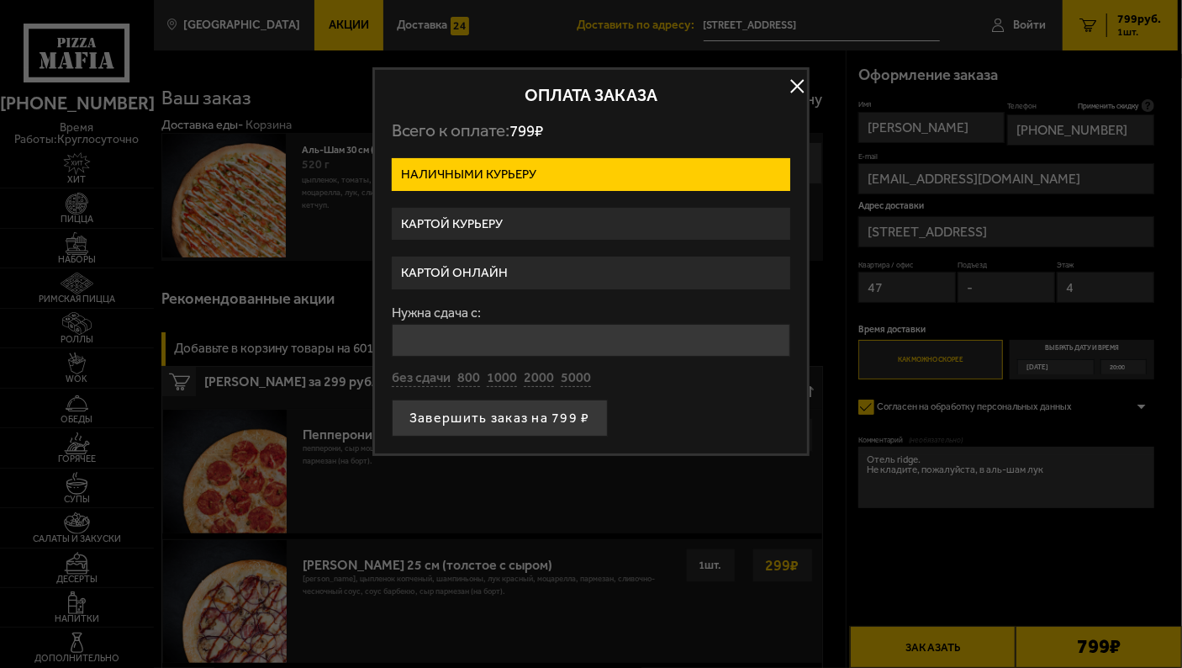
click at [496, 346] on input "Нужна сдача с:" at bounding box center [591, 340] width 399 height 33
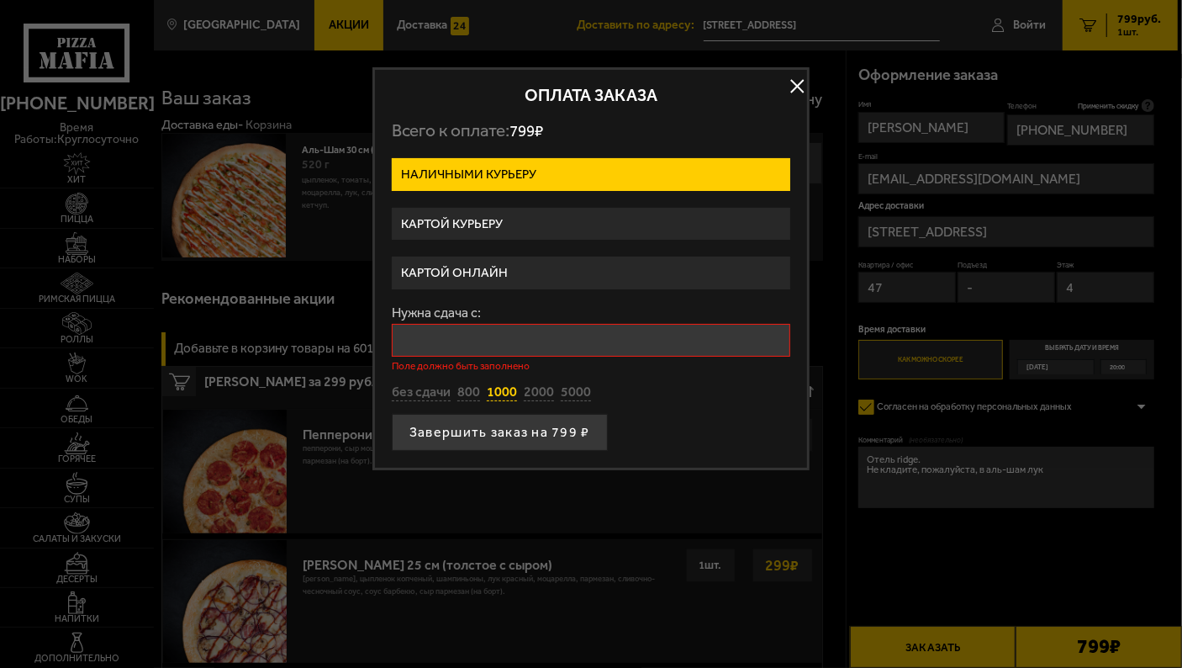
click at [506, 373] on div "Нужна сдача с: Поле должно быть заполнено без сдачи 800 1000 2000 5000" at bounding box center [591, 354] width 399 height 96
click at [501, 398] on button "1000" at bounding box center [502, 392] width 30 height 18
type input "1000"
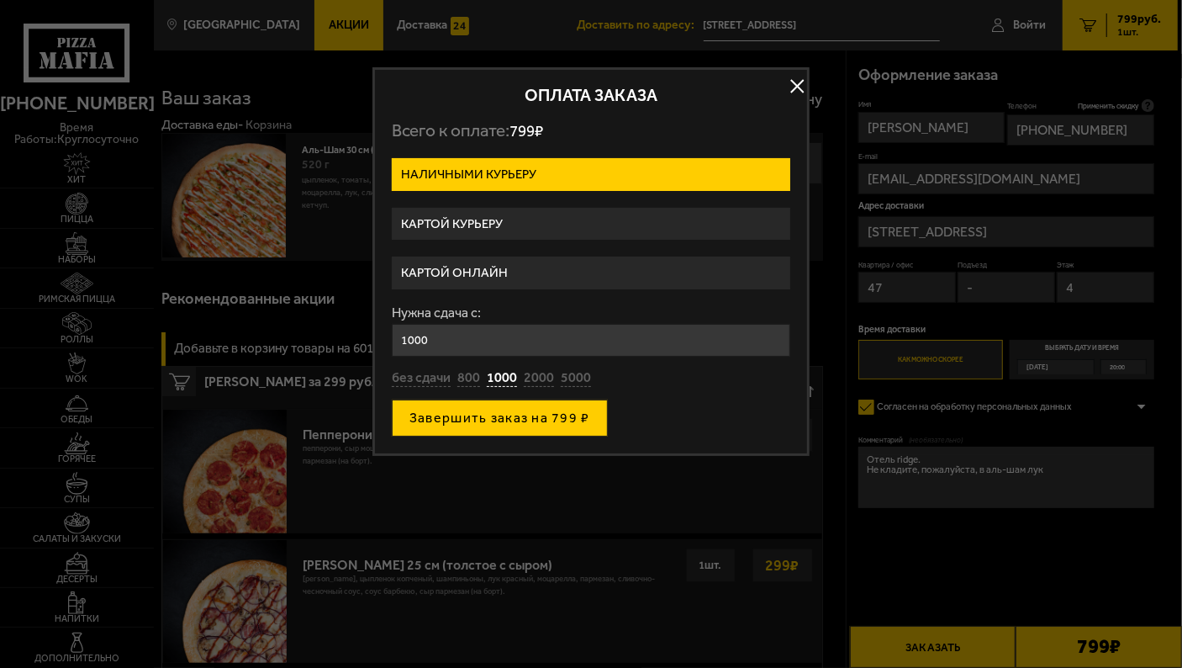
click at [499, 425] on button "Завершить заказ на 799 ₽" at bounding box center [500, 417] width 216 height 37
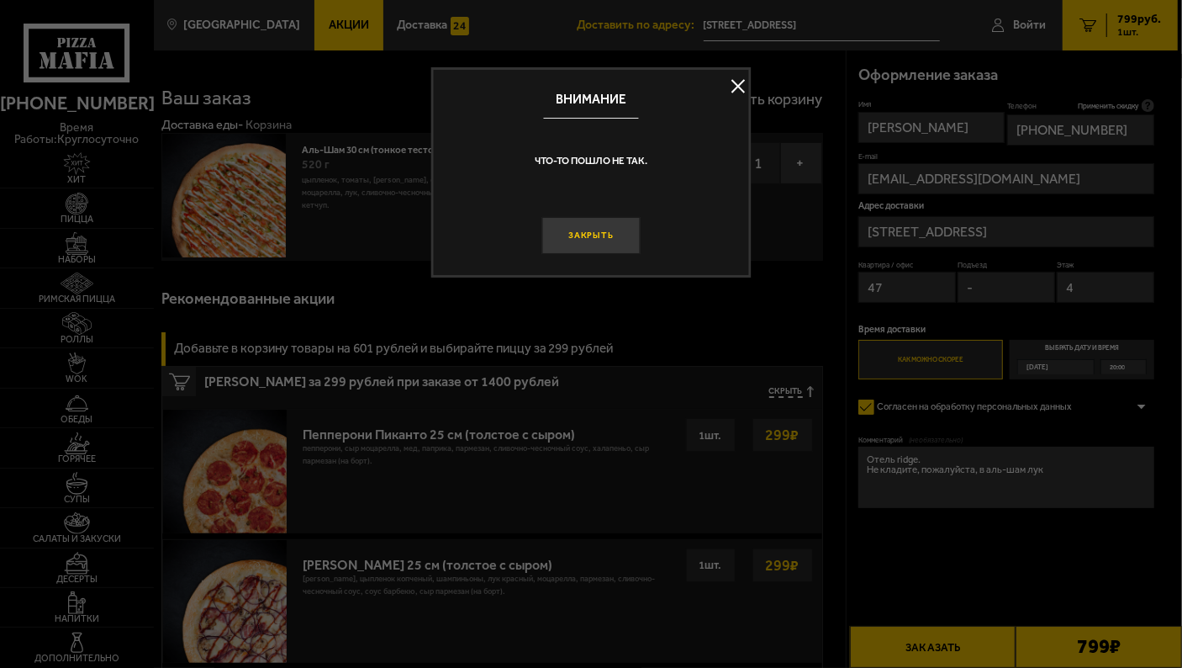
click at [591, 238] on button "Закрыть" at bounding box center [590, 235] width 98 height 37
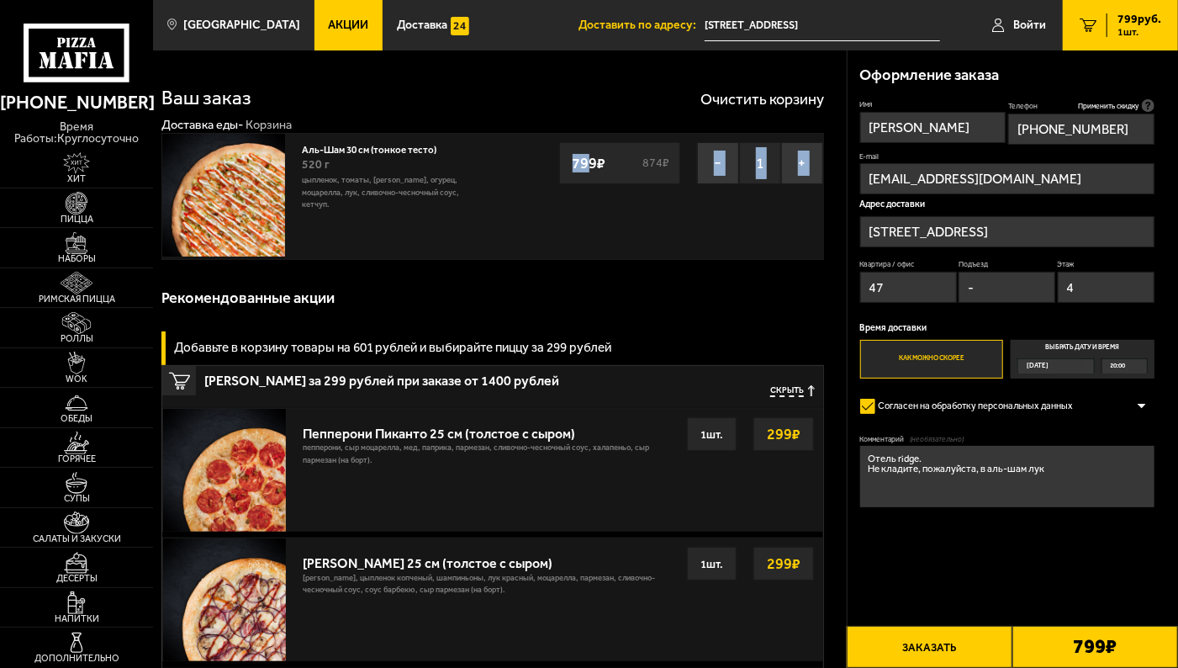
drag, startPoint x: 591, startPoint y: 238, endPoint x: 376, endPoint y: 79, distance: 267.6
click at [377, 80] on div "Ваш заказ Очистить корзину Доставка еды - Корзина Аль-Шам 30 см (тонкое тесто) …" at bounding box center [500, 522] width 694 height 944
click at [644, 300] on div "Рекомендованные акции" at bounding box center [492, 297] width 663 height 49
click at [244, 198] on img at bounding box center [223, 195] width 123 height 123
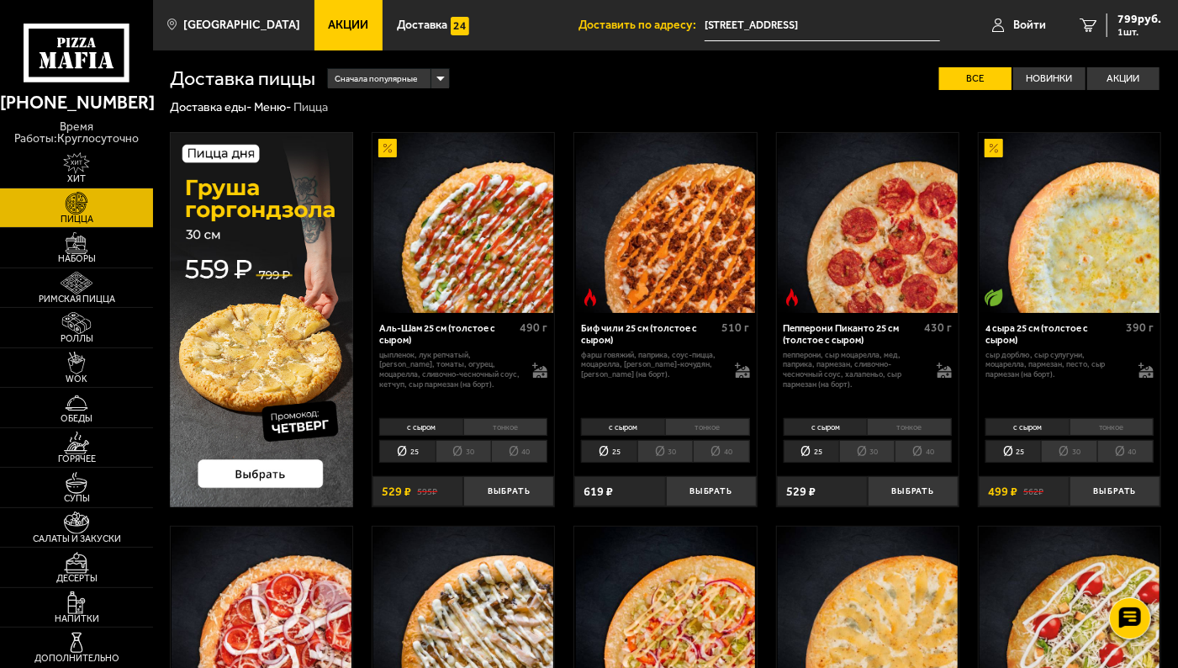
click at [515, 455] on li "40" at bounding box center [519, 451] width 56 height 23
